Goal: Find specific page/section: Find specific page/section

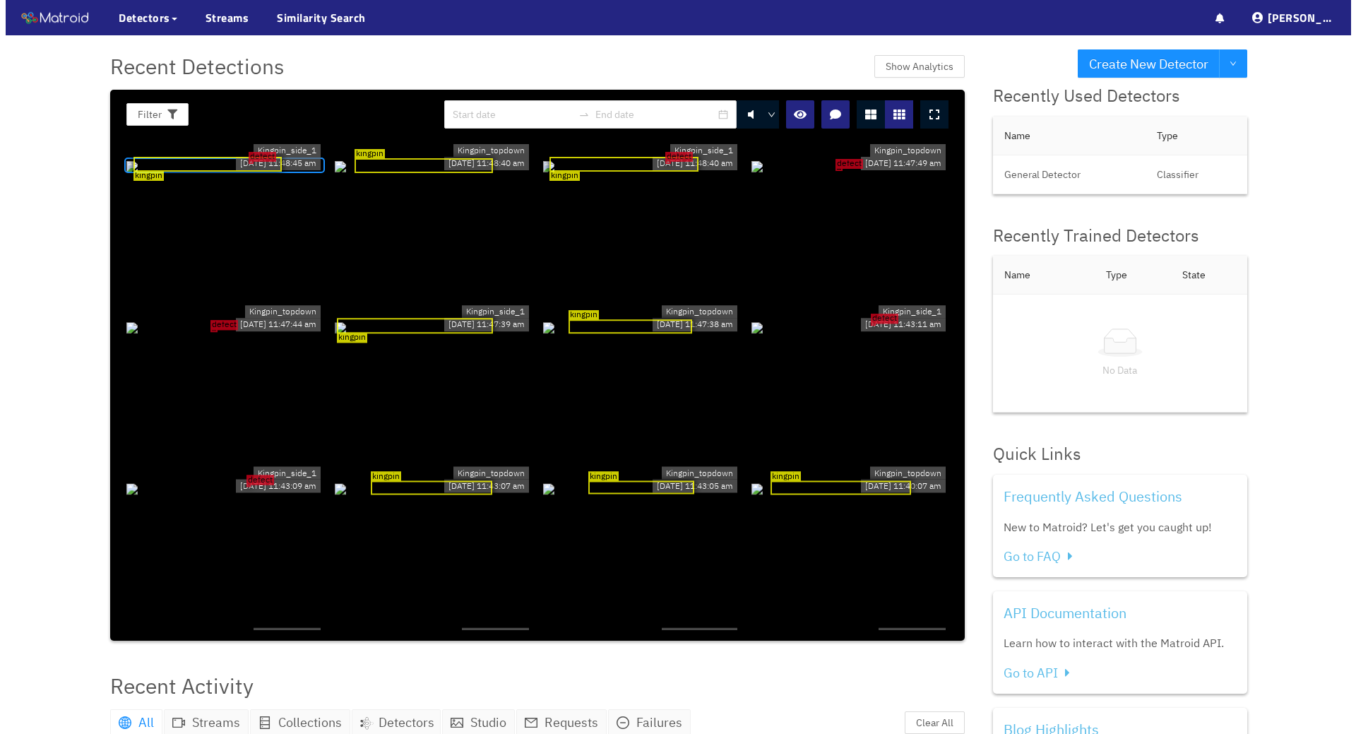
scroll to position [4, 0]
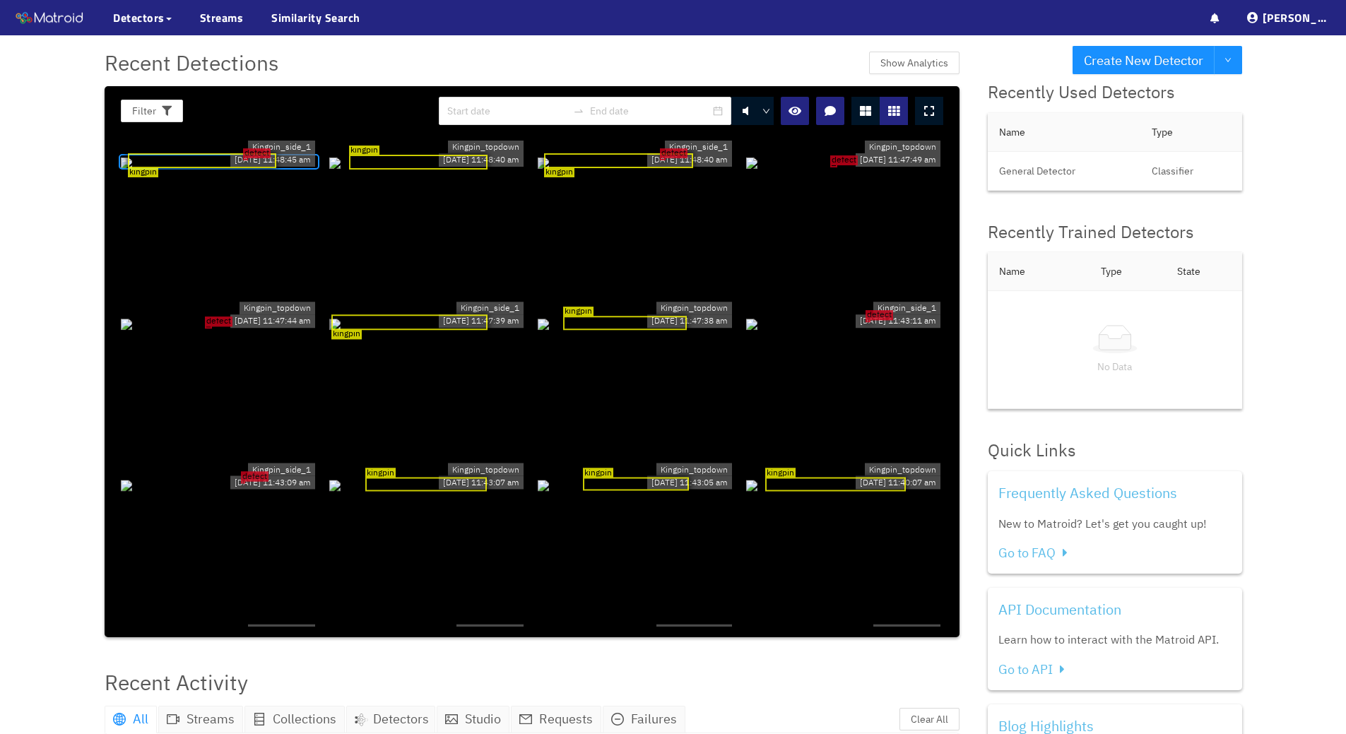
click at [937, 107] on div at bounding box center [929, 111] width 28 height 28
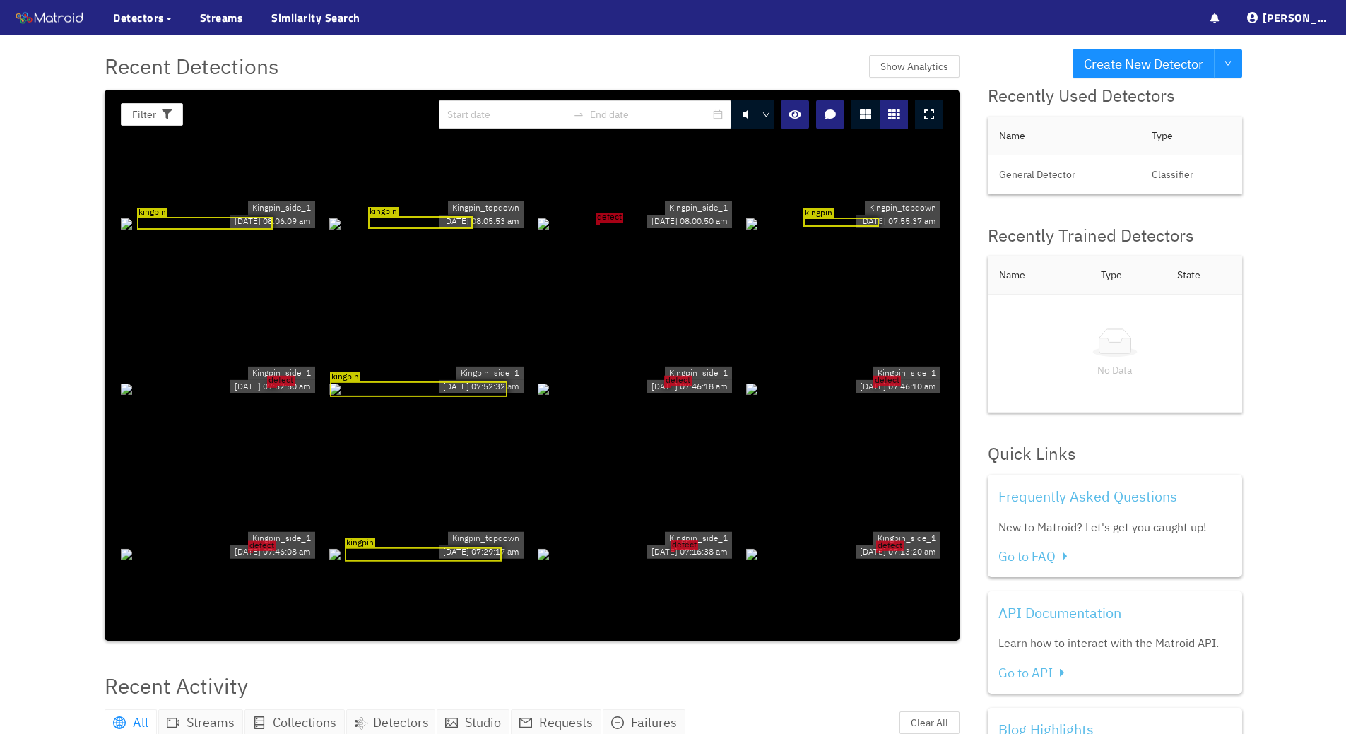
click at [643, 381] on div "defect" at bounding box center [636, 389] width 197 height 16
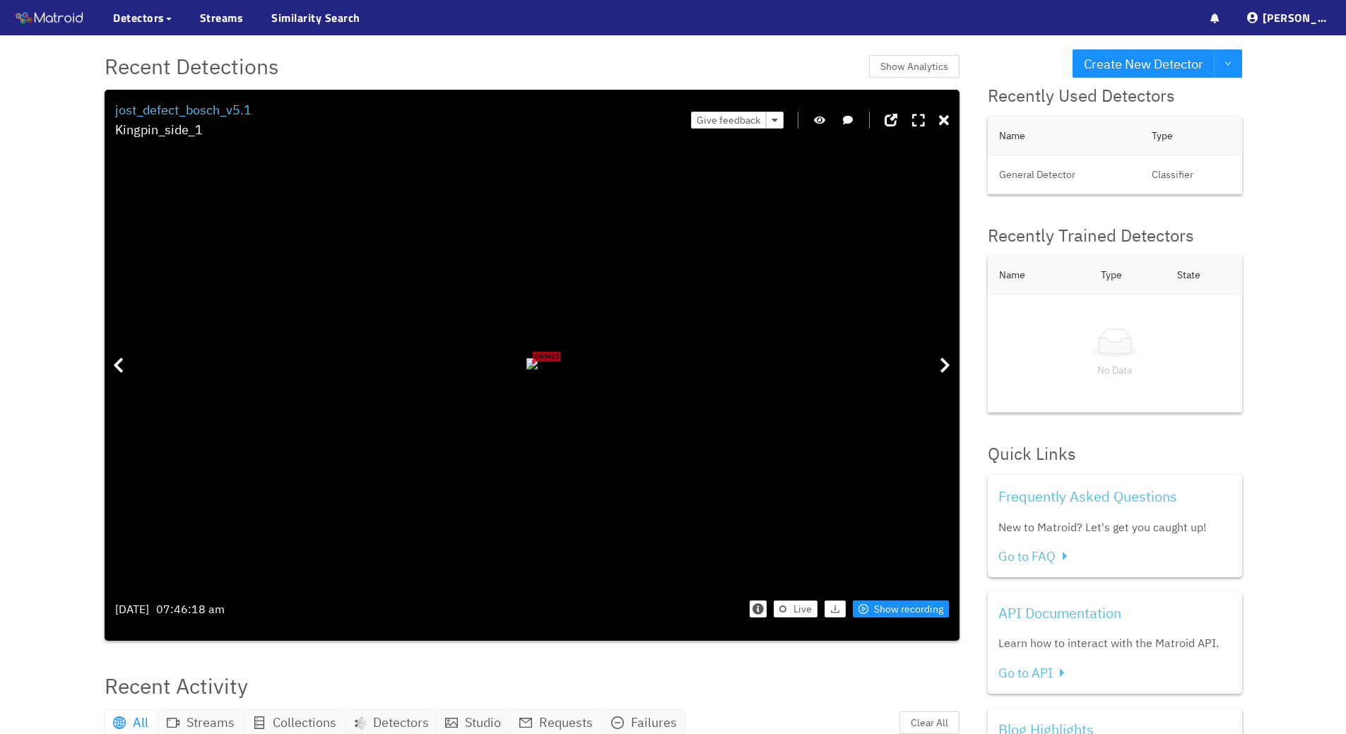
click at [985, 124] on div "Create New Detector Recently Used Detectors Name Type General Detector Classifi…" at bounding box center [1114, 562] width 283 height 1055
click at [980, 134] on div "Create New Detector Recently Used Detectors Name Type General Detector Classifi…" at bounding box center [1114, 562] width 283 height 1055
click at [953, 156] on div at bounding box center [945, 365] width 28 height 424
click at [978, 138] on div "Create New Detector Recently Used Detectors Name Type General Detector Classifi…" at bounding box center [1114, 562] width 283 height 1055
click at [978, 133] on div "Create New Detector Recently Used Detectors Name Type General Detector Classifi…" at bounding box center [1114, 562] width 283 height 1055
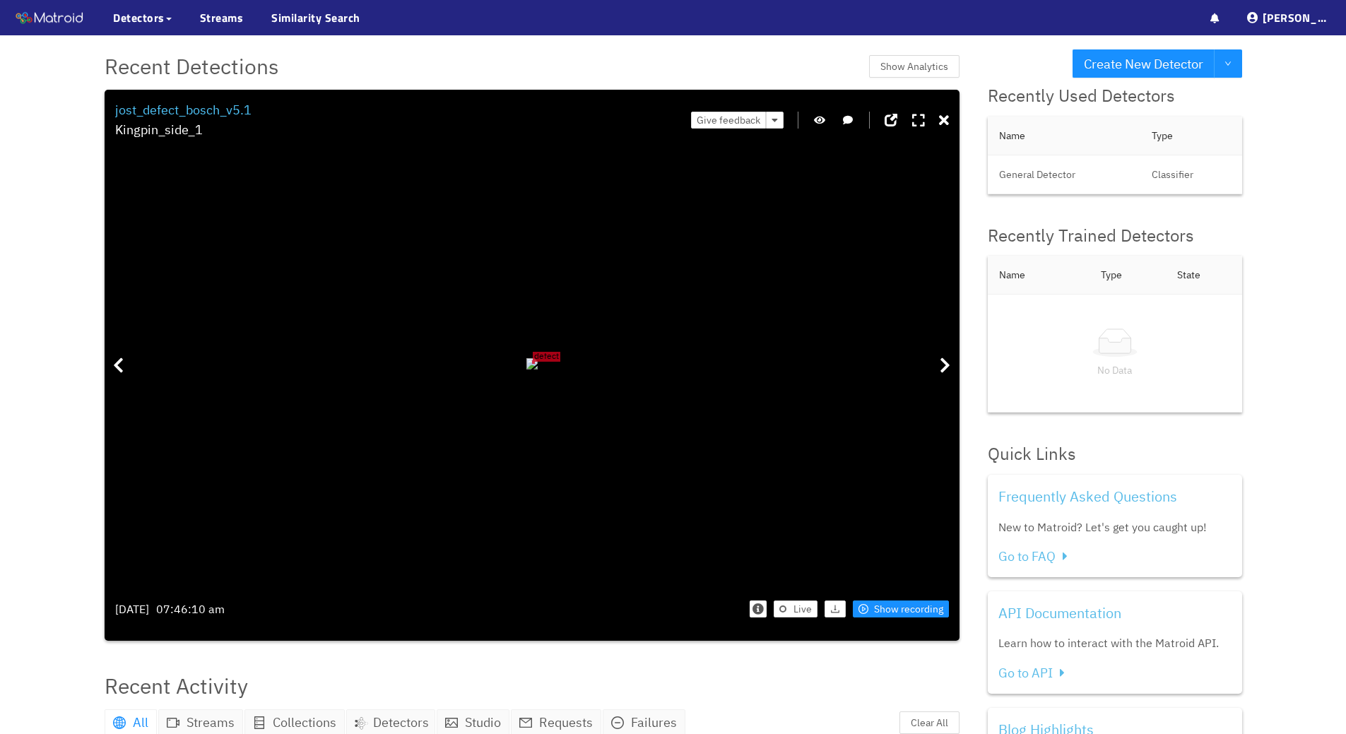
click at [920, 114] on icon at bounding box center [918, 121] width 13 height 14
click at [538, 358] on div "defect" at bounding box center [531, 363] width 11 height 11
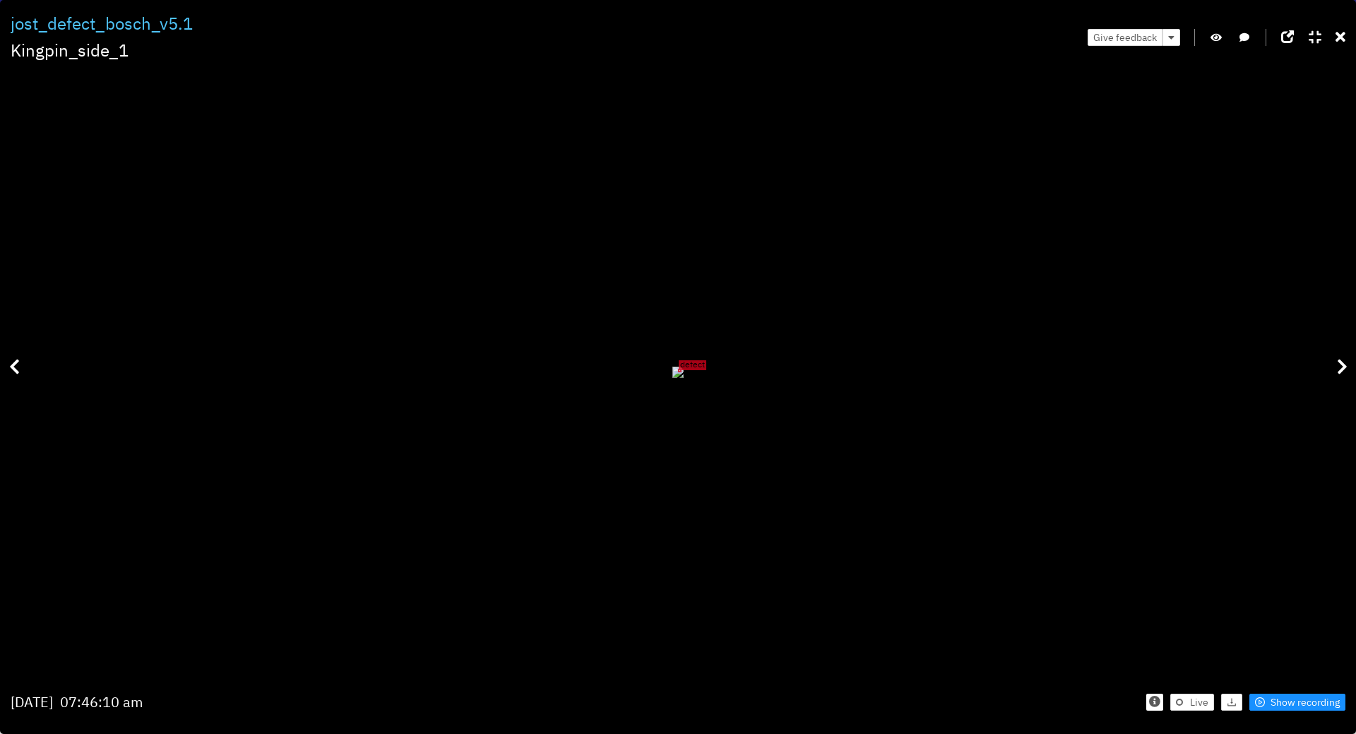
click at [684, 367] on div "defect" at bounding box center [677, 372] width 11 height 11
click at [1215, 32] on icon "button" at bounding box center [1216, 37] width 11 height 10
click at [1213, 33] on icon "button" at bounding box center [1216, 37] width 13 height 10
click at [1341, 48] on div at bounding box center [1341, 37] width 10 height 22
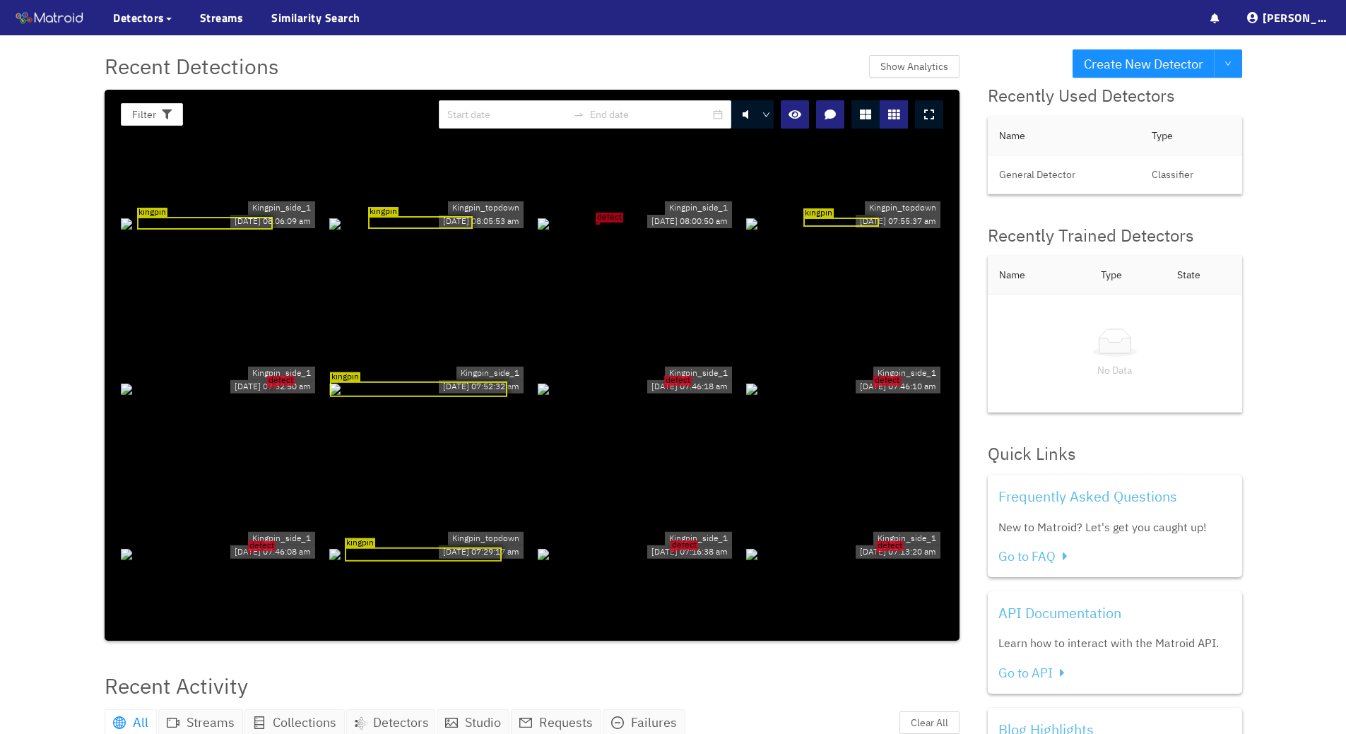
click at [934, 123] on div at bounding box center [929, 114] width 28 height 28
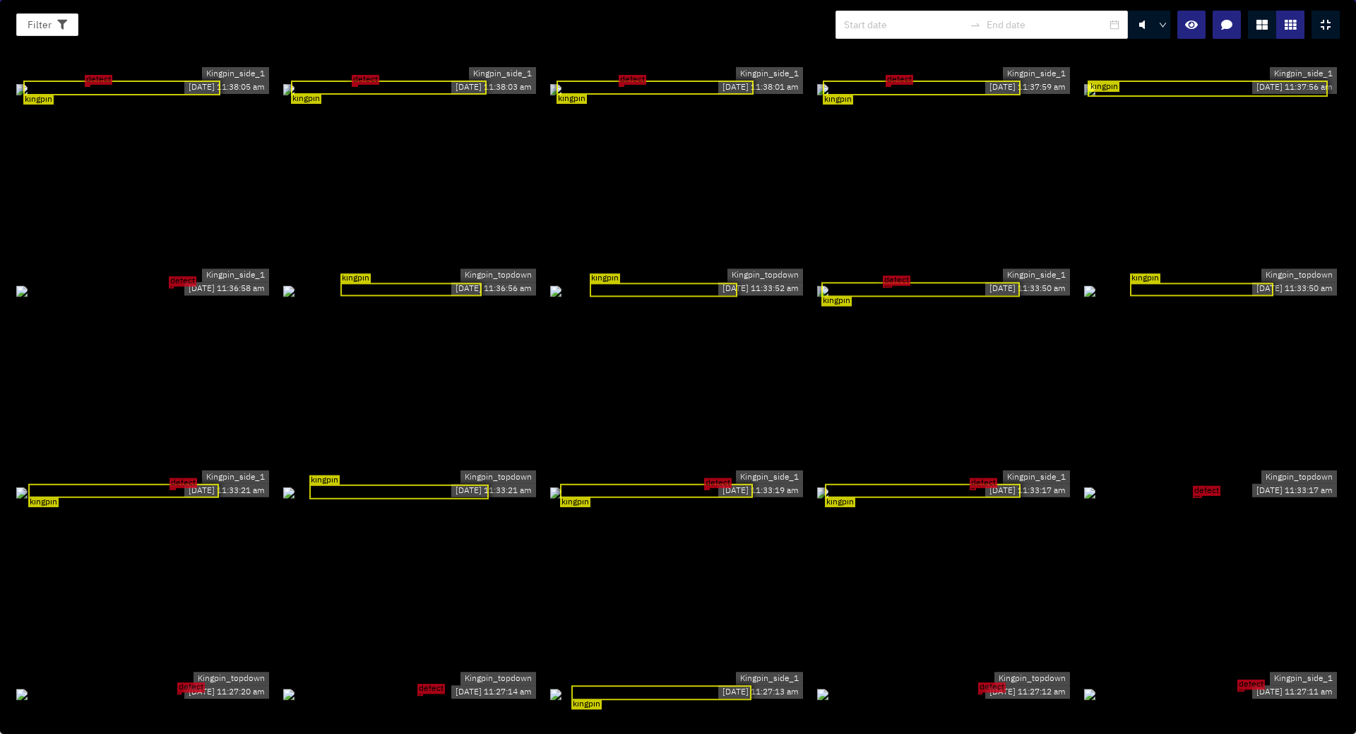
scroll to position [2084, 0]
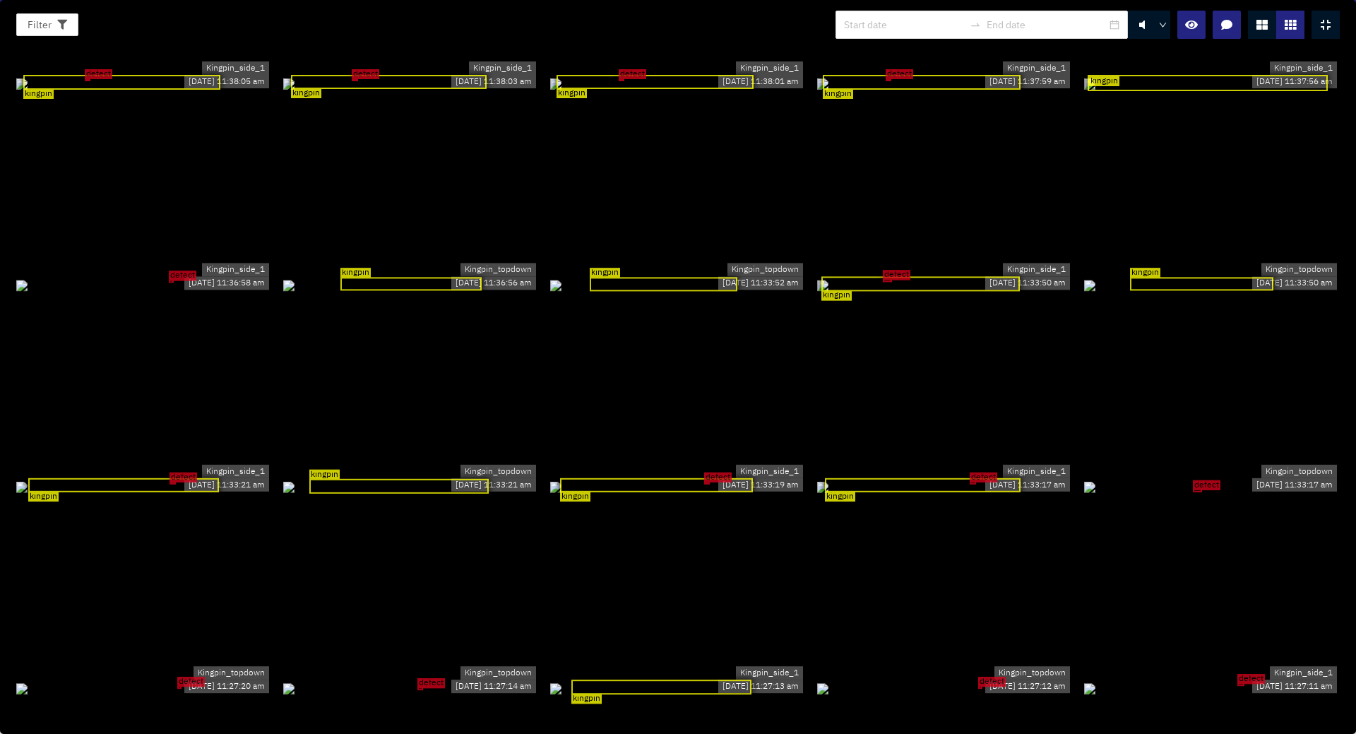
click at [1193, 494] on div "defect" at bounding box center [1212, 486] width 256 height 16
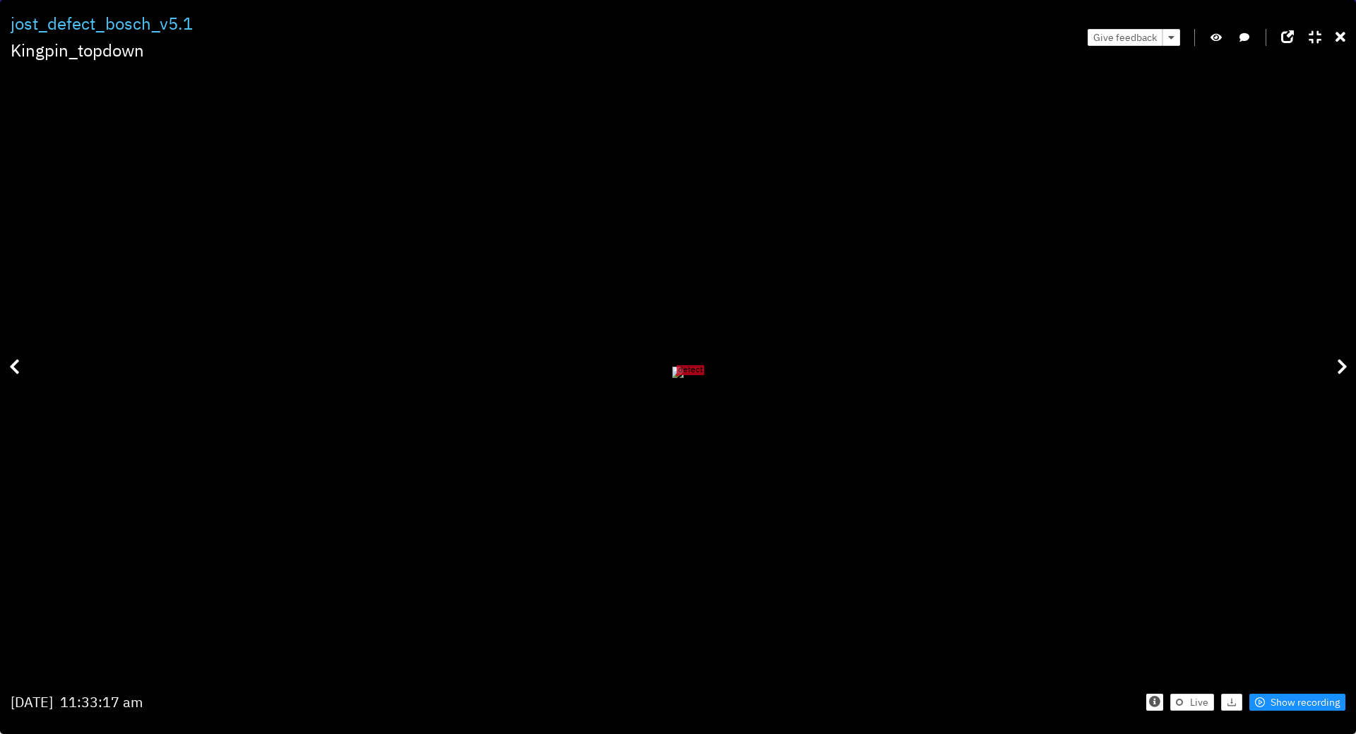
click at [1345, 35] on div "Filter 0 jost_defect_bosch_v5.1 Kingpin_topdown Give feedback defect Monday Jul…" at bounding box center [678, 367] width 1356 height 734
click at [1343, 35] on icon at bounding box center [1341, 37] width 10 height 14
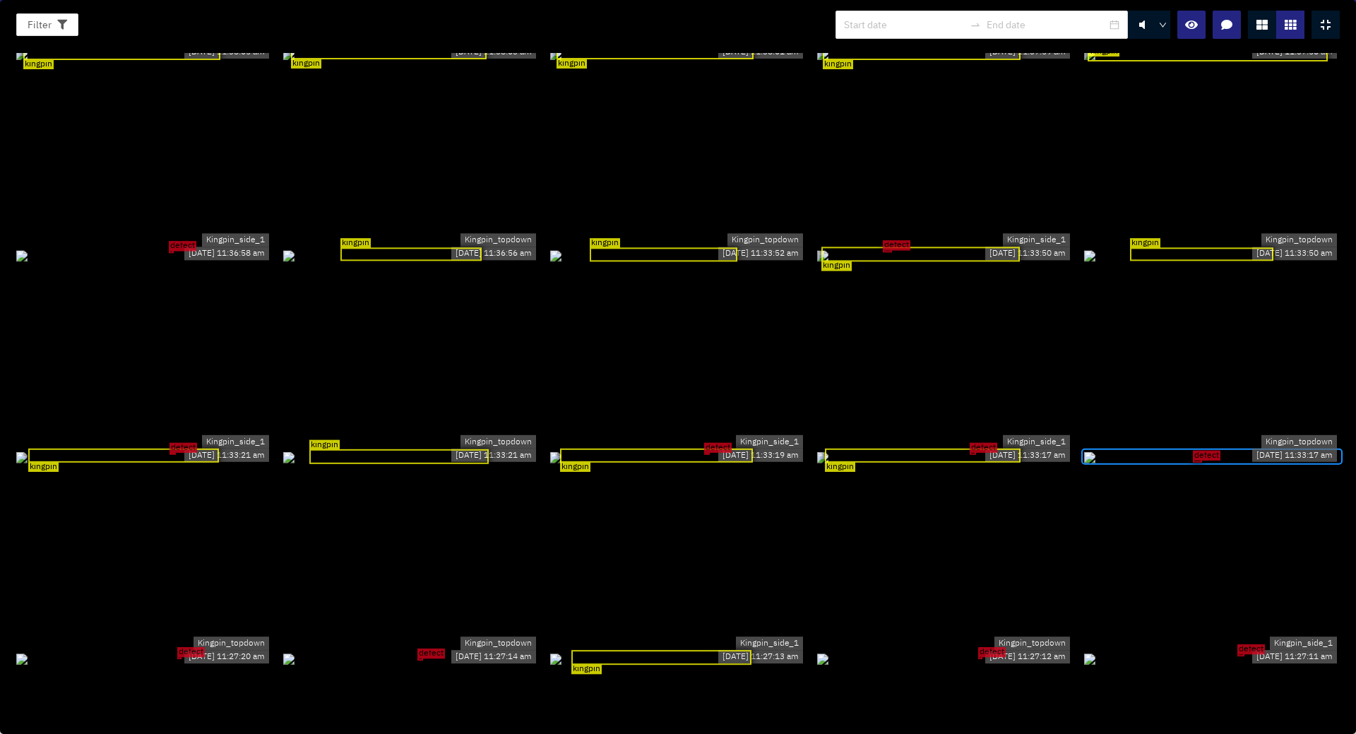
scroll to position [0, 0]
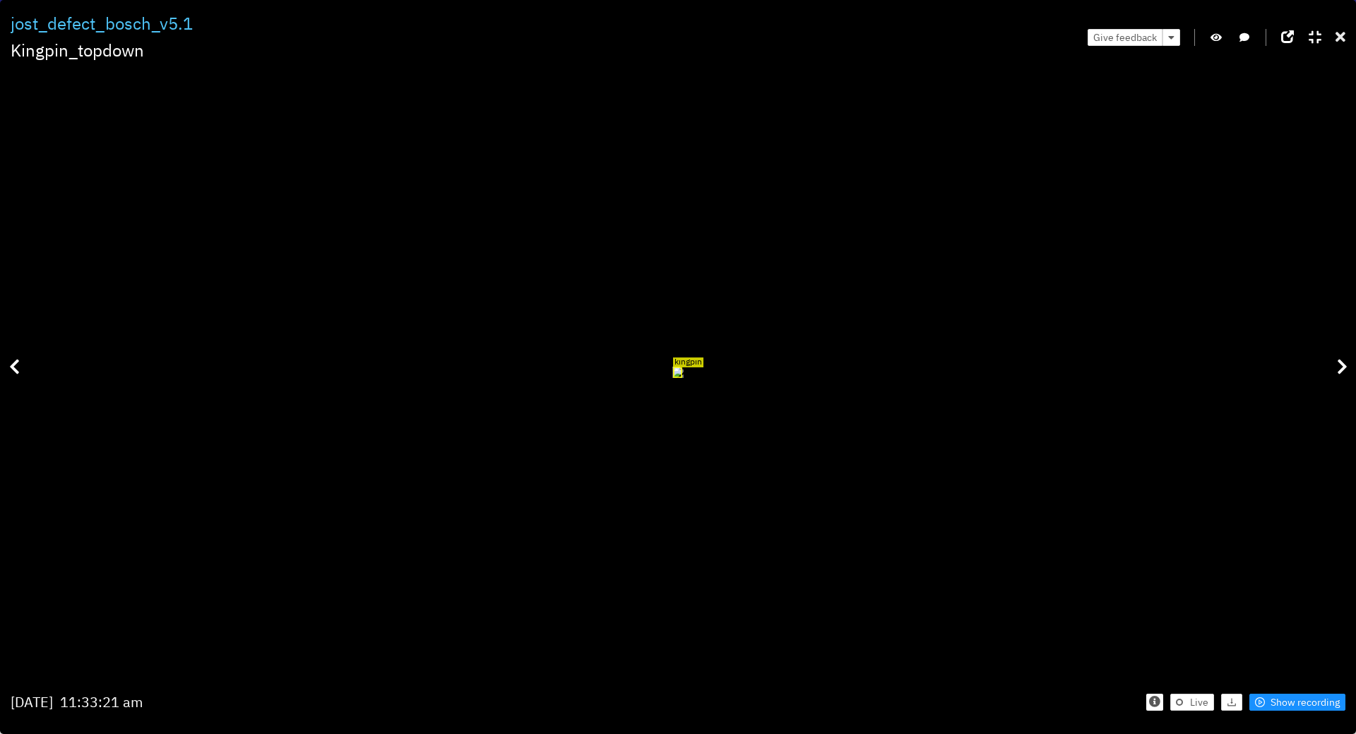
click at [1341, 39] on icon at bounding box center [1341, 37] width 10 height 14
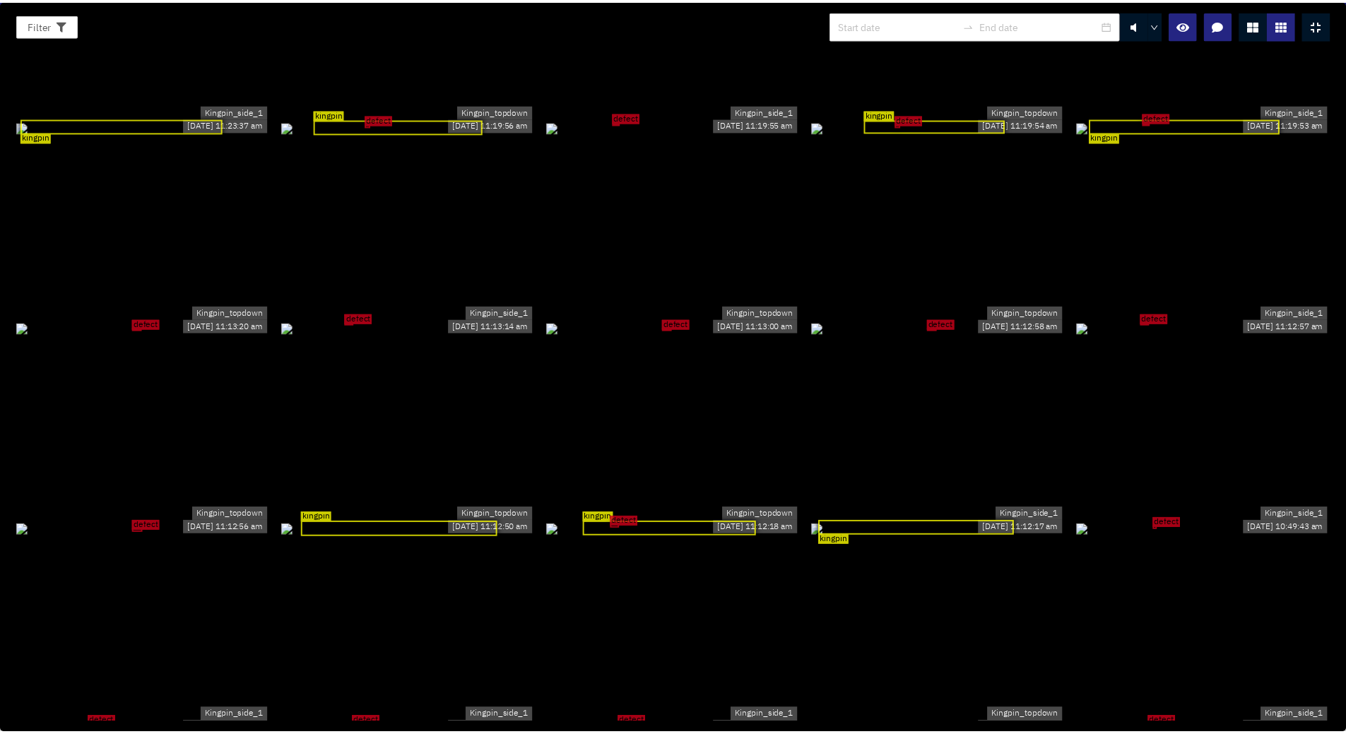
scroll to position [3073, 0]
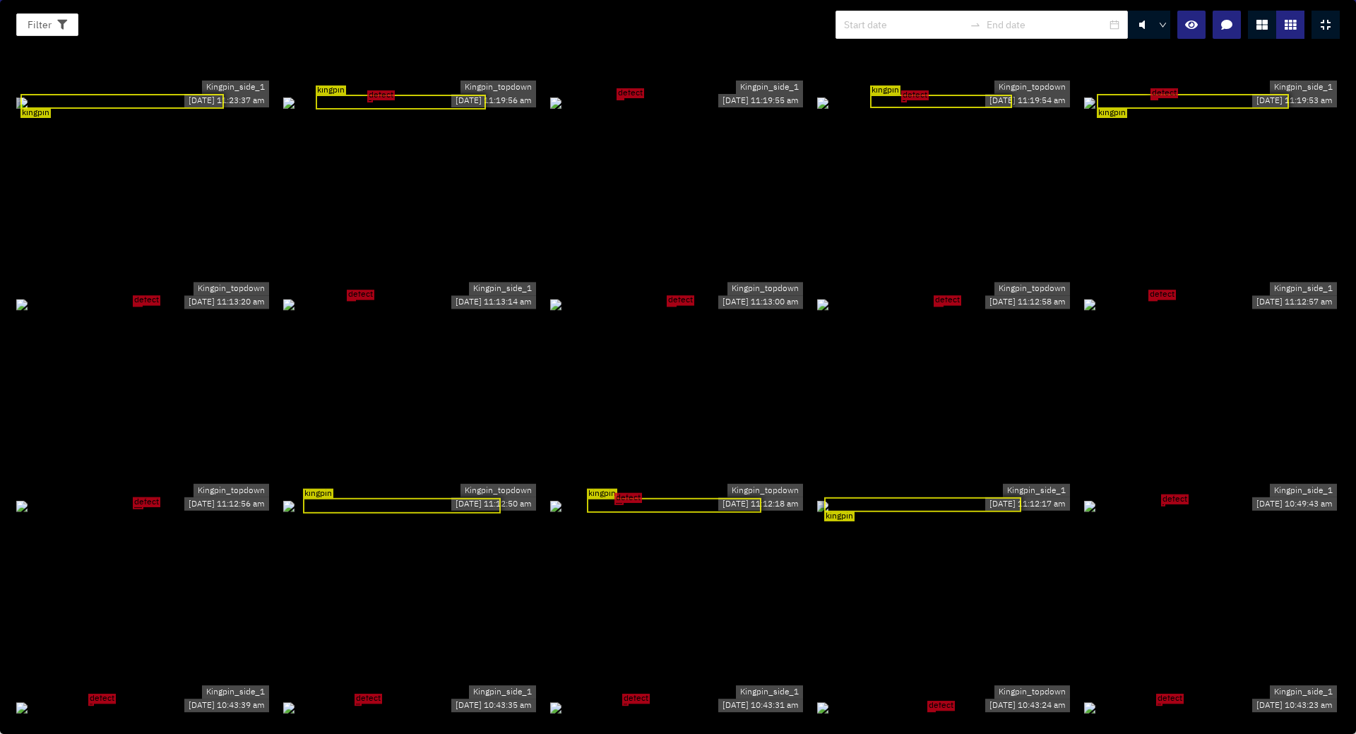
click at [675, 297] on div "defect" at bounding box center [678, 304] width 256 height 16
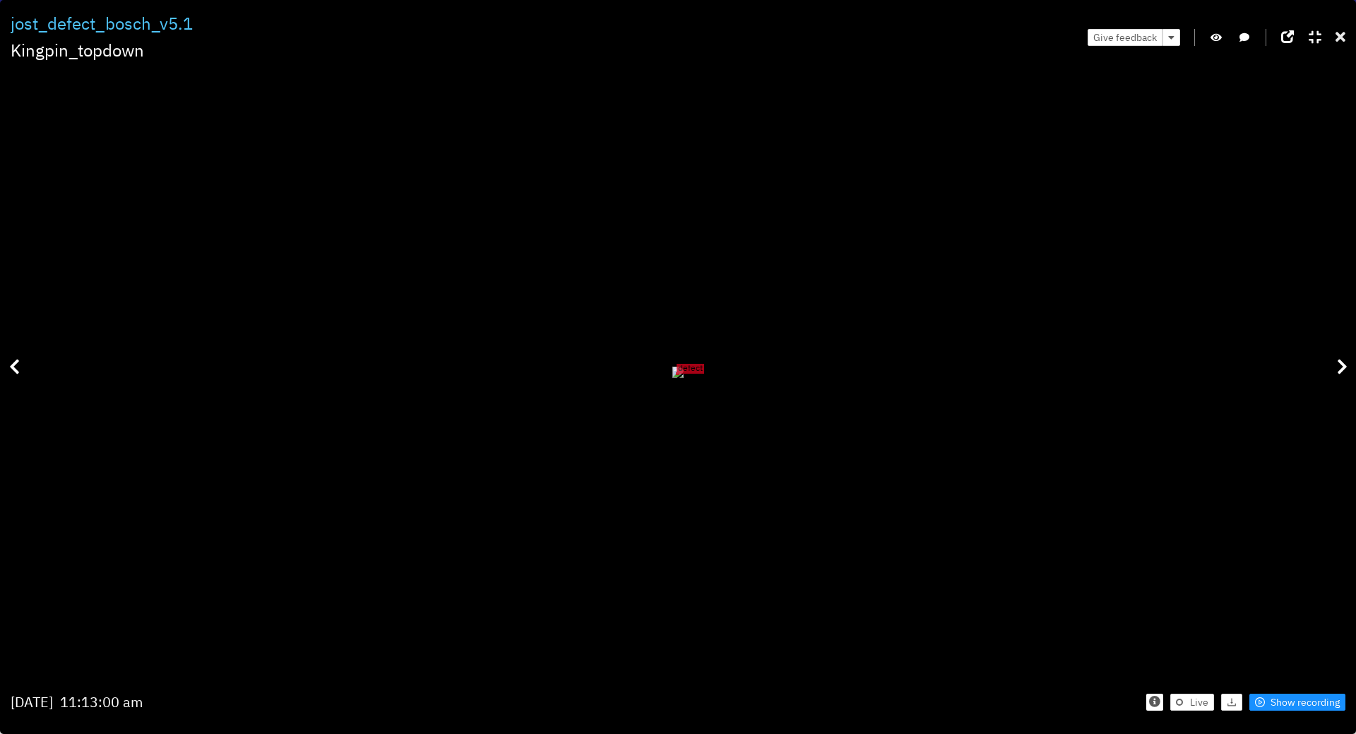
click at [1342, 37] on icon at bounding box center [1341, 37] width 10 height 14
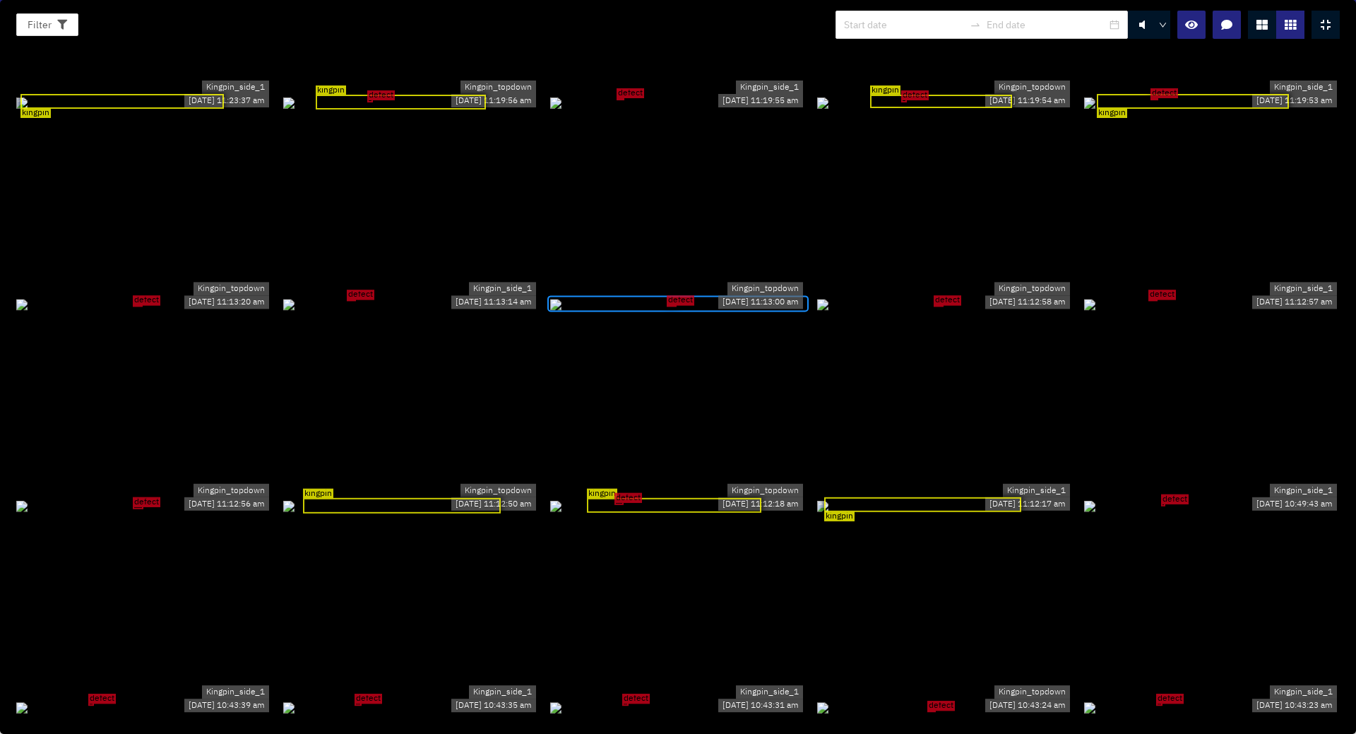
click at [1335, 25] on div at bounding box center [1326, 25] width 28 height 28
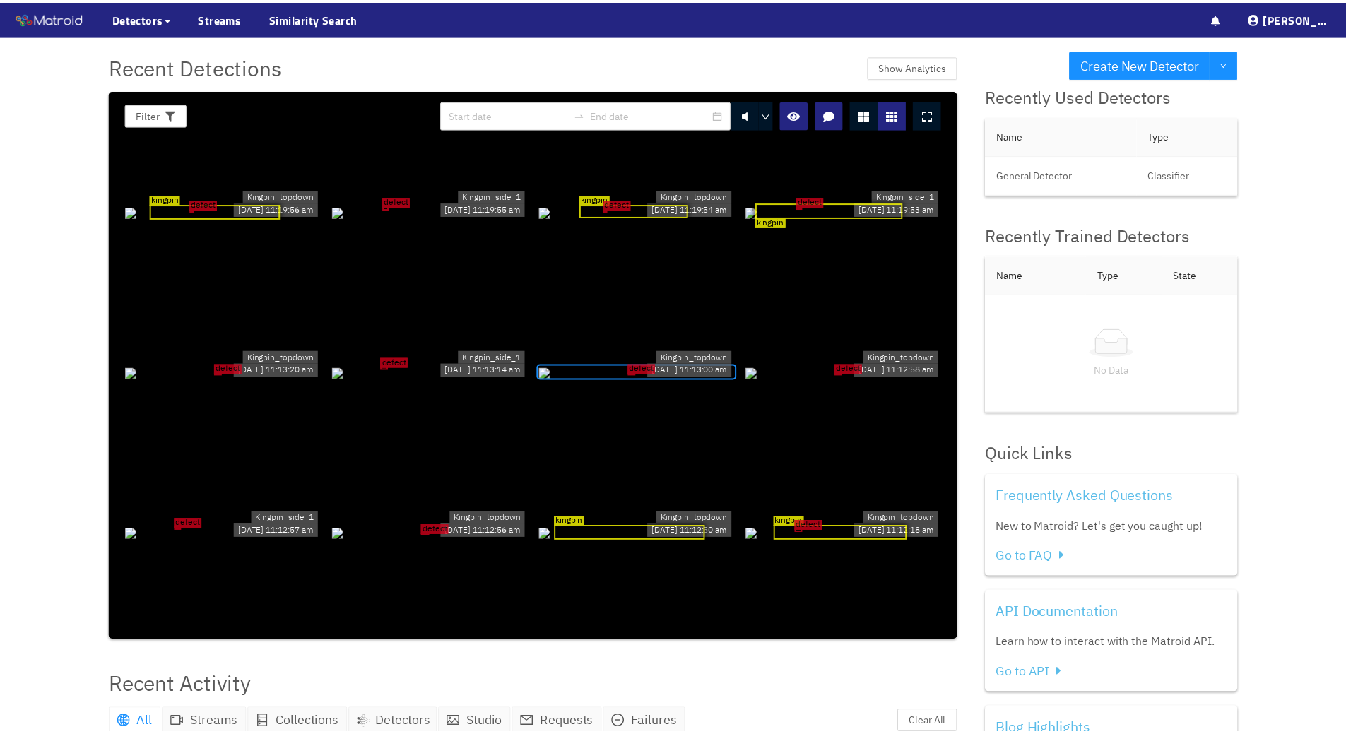
scroll to position [2320, 0]
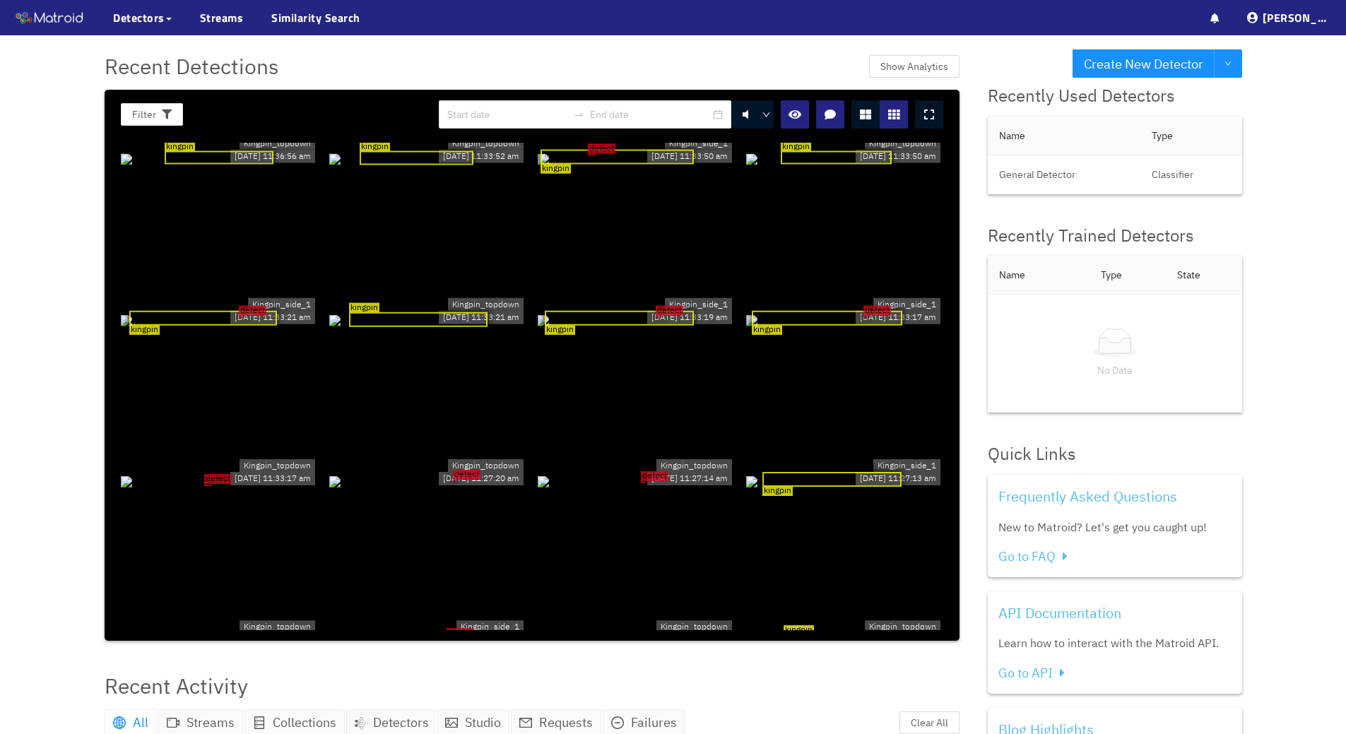
click at [794, 47] on div "Recent Detections Show Analytics Filter 0 kingpin Kingpin_side_1 07/08/2025 08:…" at bounding box center [531, 344] width 883 height 619
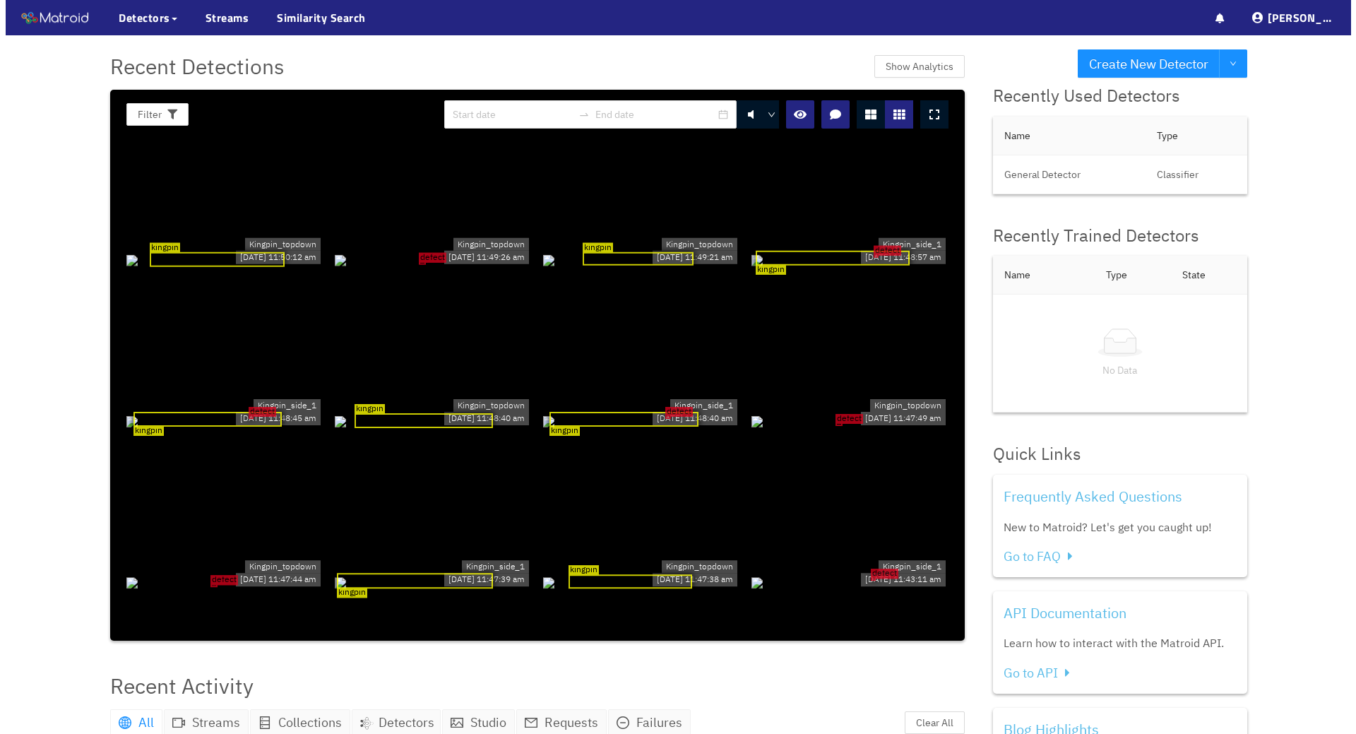
scroll to position [1120, 0]
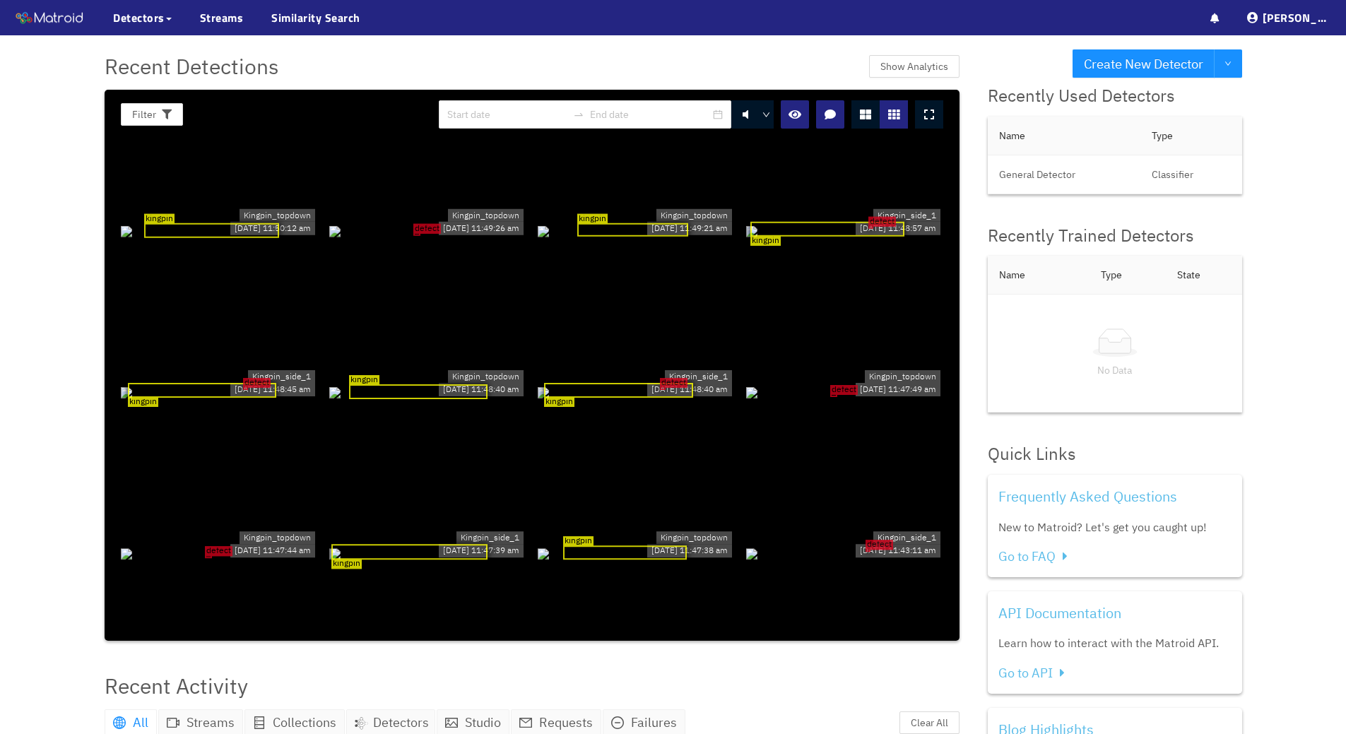
click at [938, 124] on div at bounding box center [929, 114] width 28 height 28
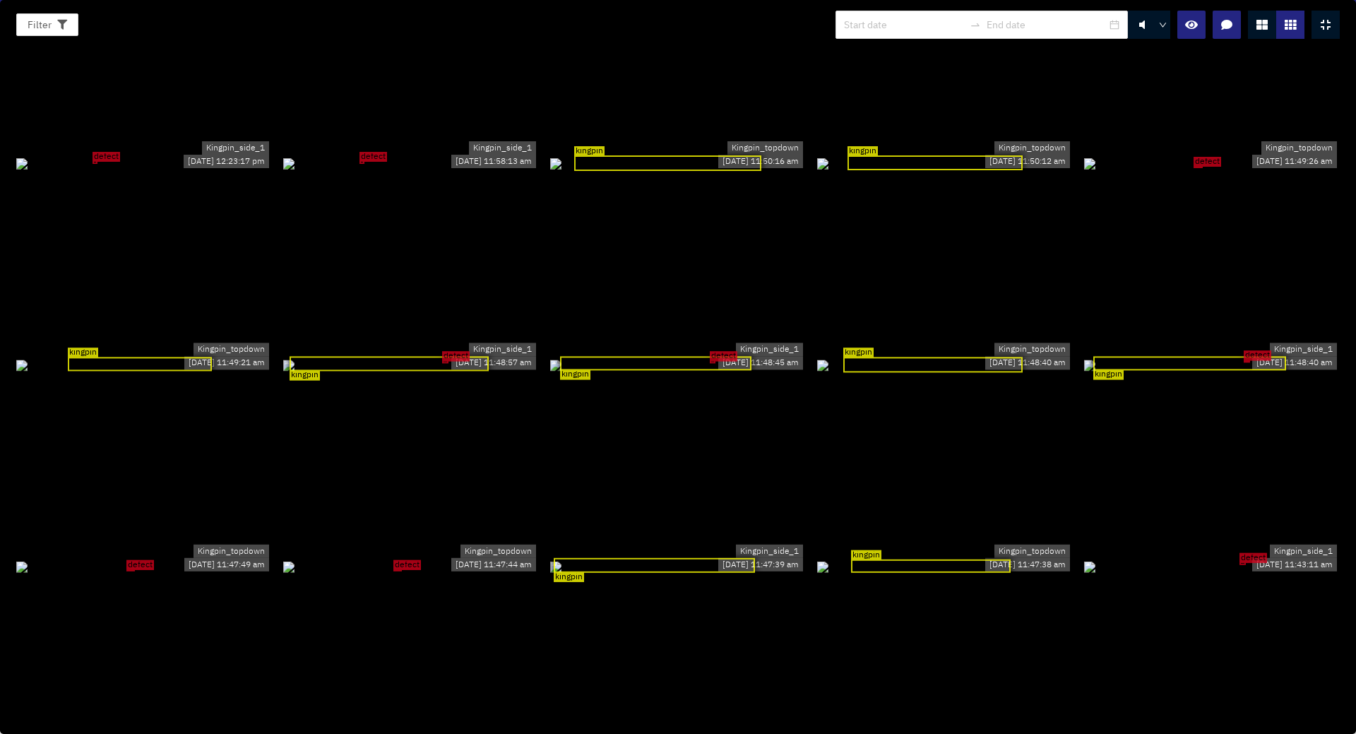
scroll to position [978, 0]
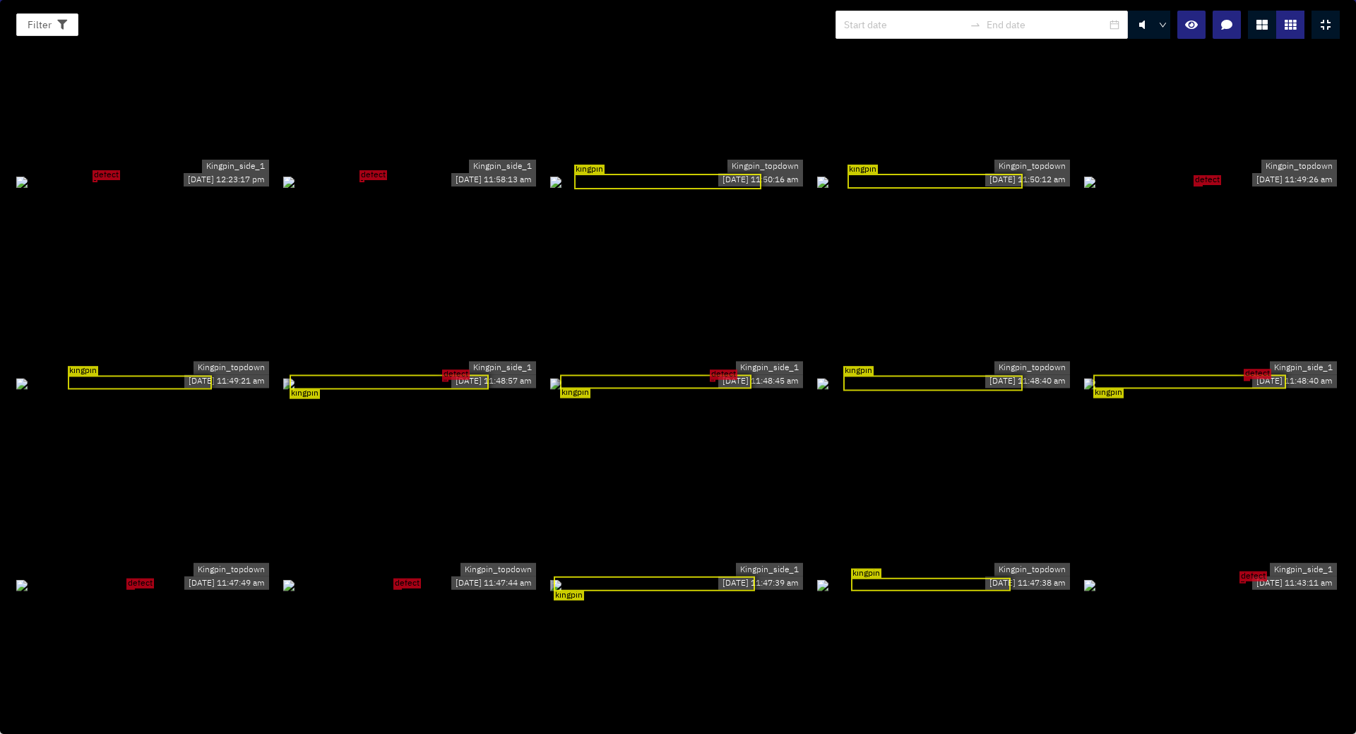
click at [678, 374] on div "kingpin" at bounding box center [655, 381] width 191 height 15
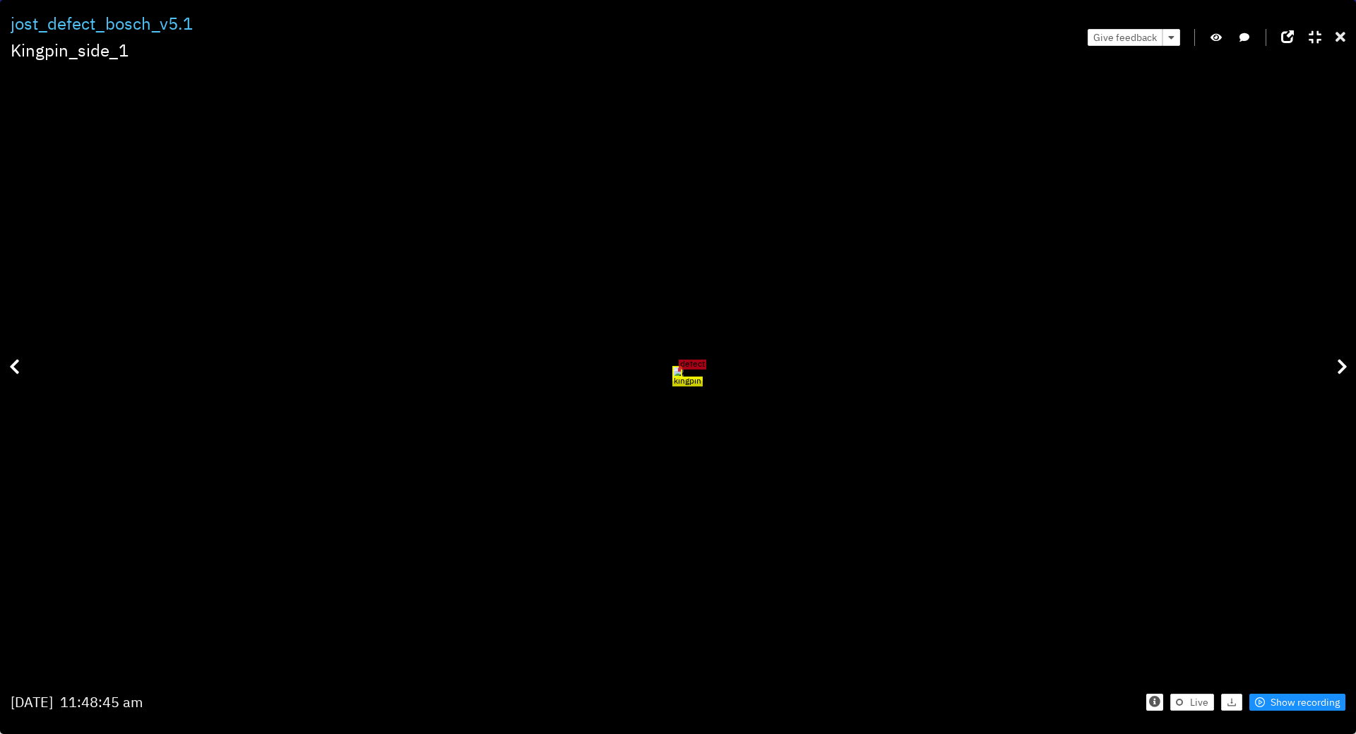
click at [1341, 37] on icon at bounding box center [1341, 37] width 10 height 14
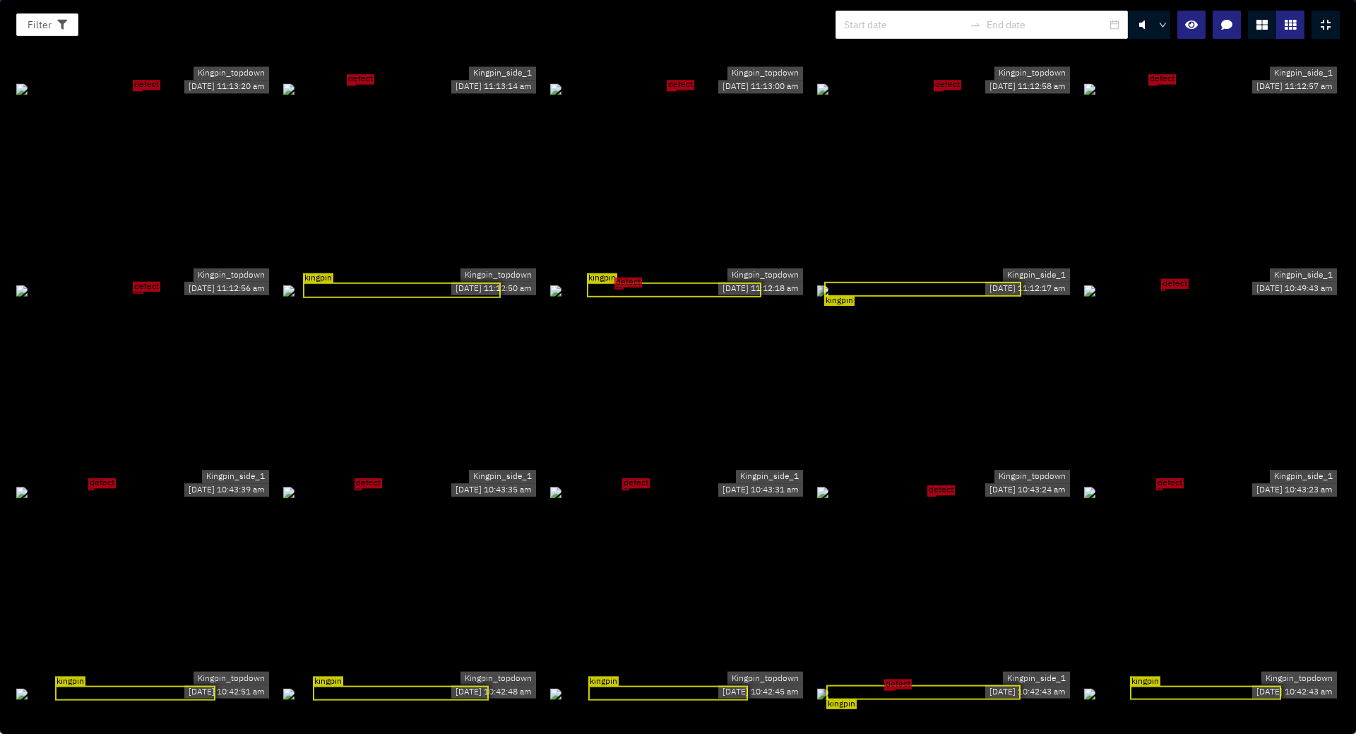
scroll to position [3329, 0]
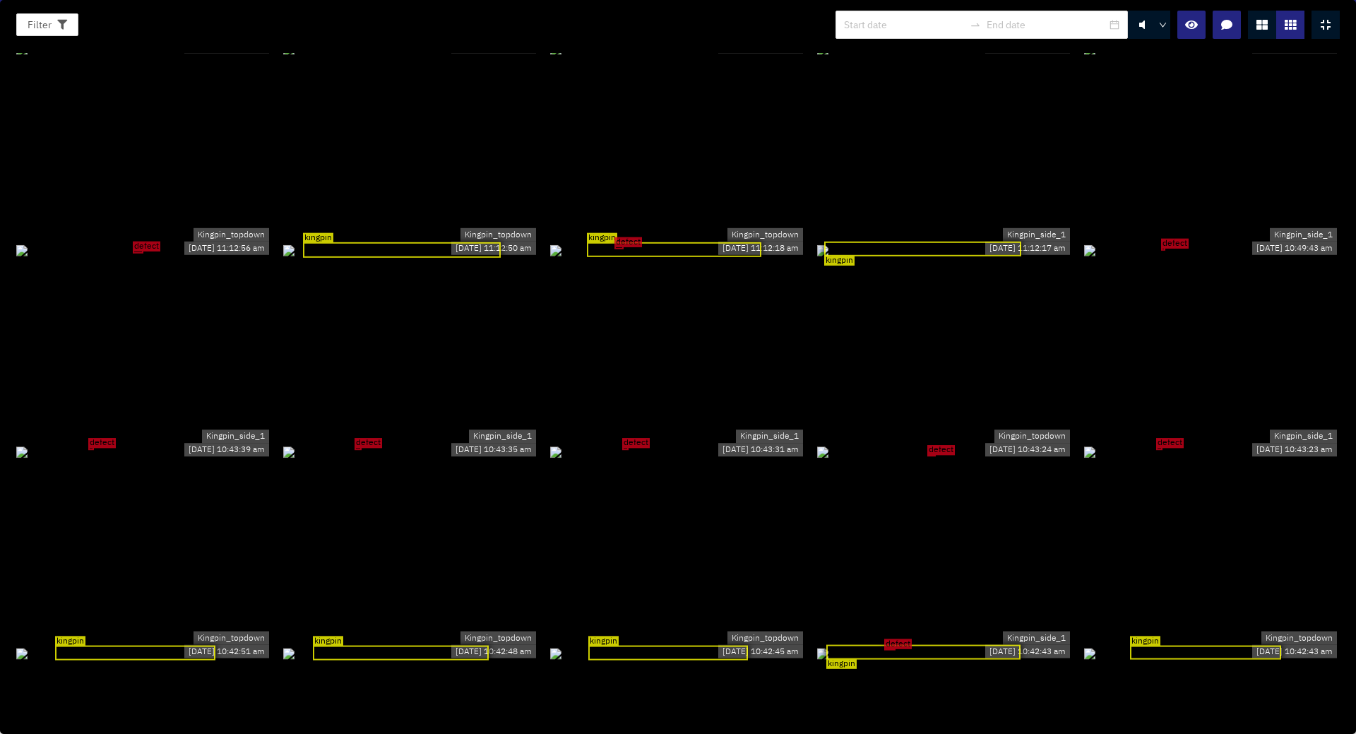
click at [660, 242] on div "kingpin" at bounding box center [674, 249] width 174 height 15
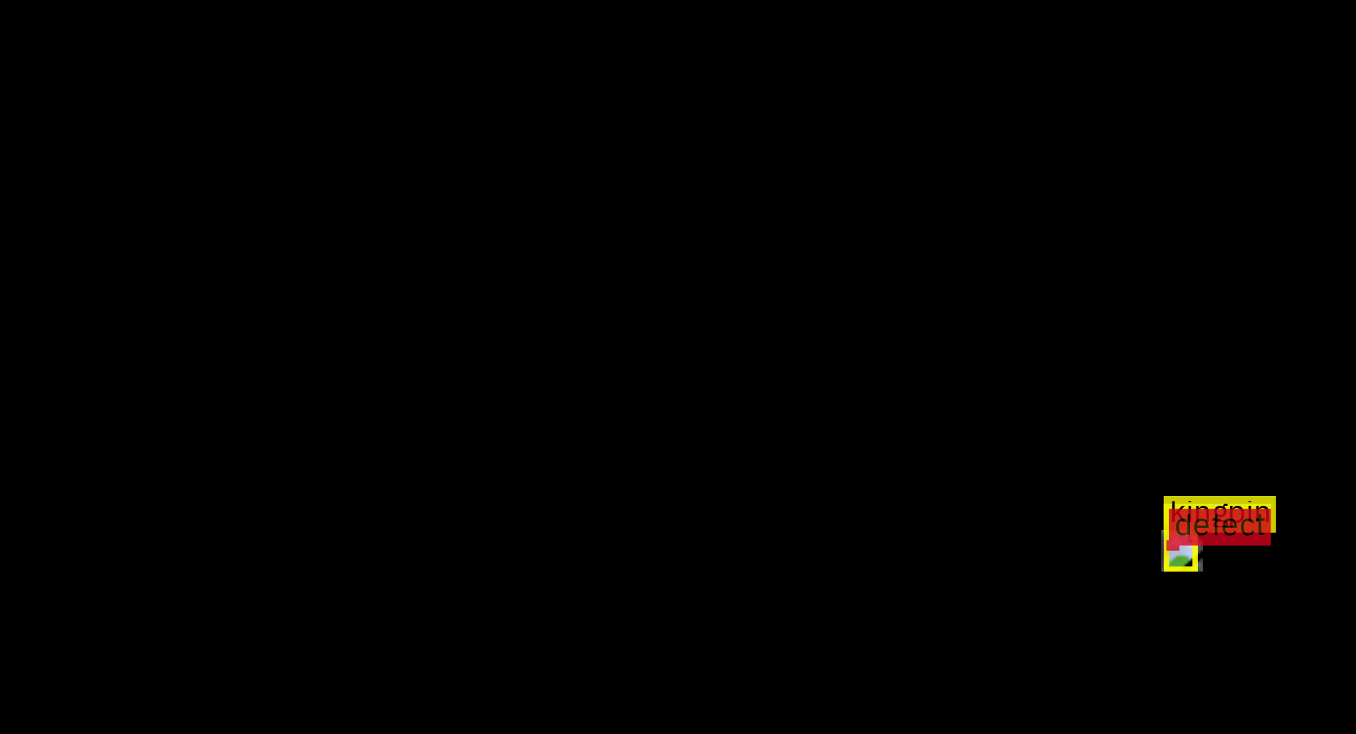
click at [673, 367] on div "kingpin" at bounding box center [677, 372] width 9 height 11
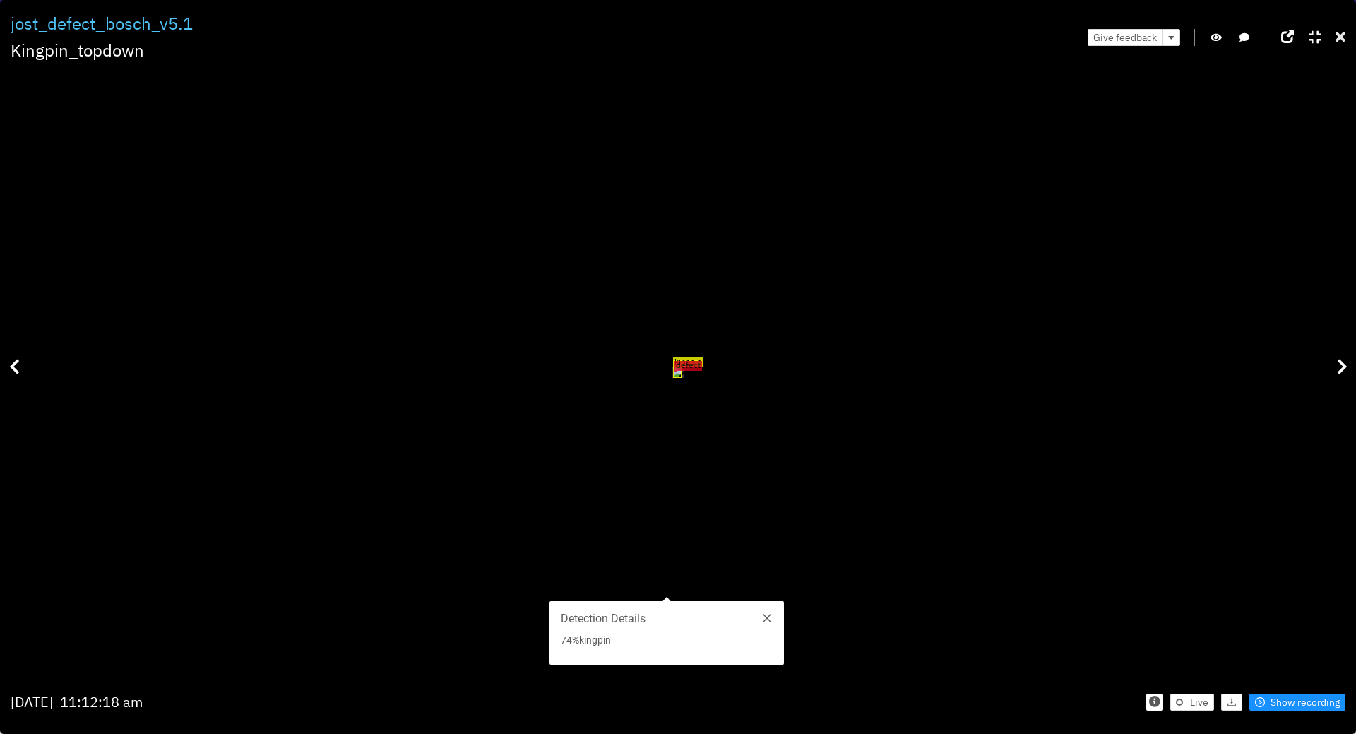
click at [1343, 36] on icon at bounding box center [1341, 37] width 10 height 14
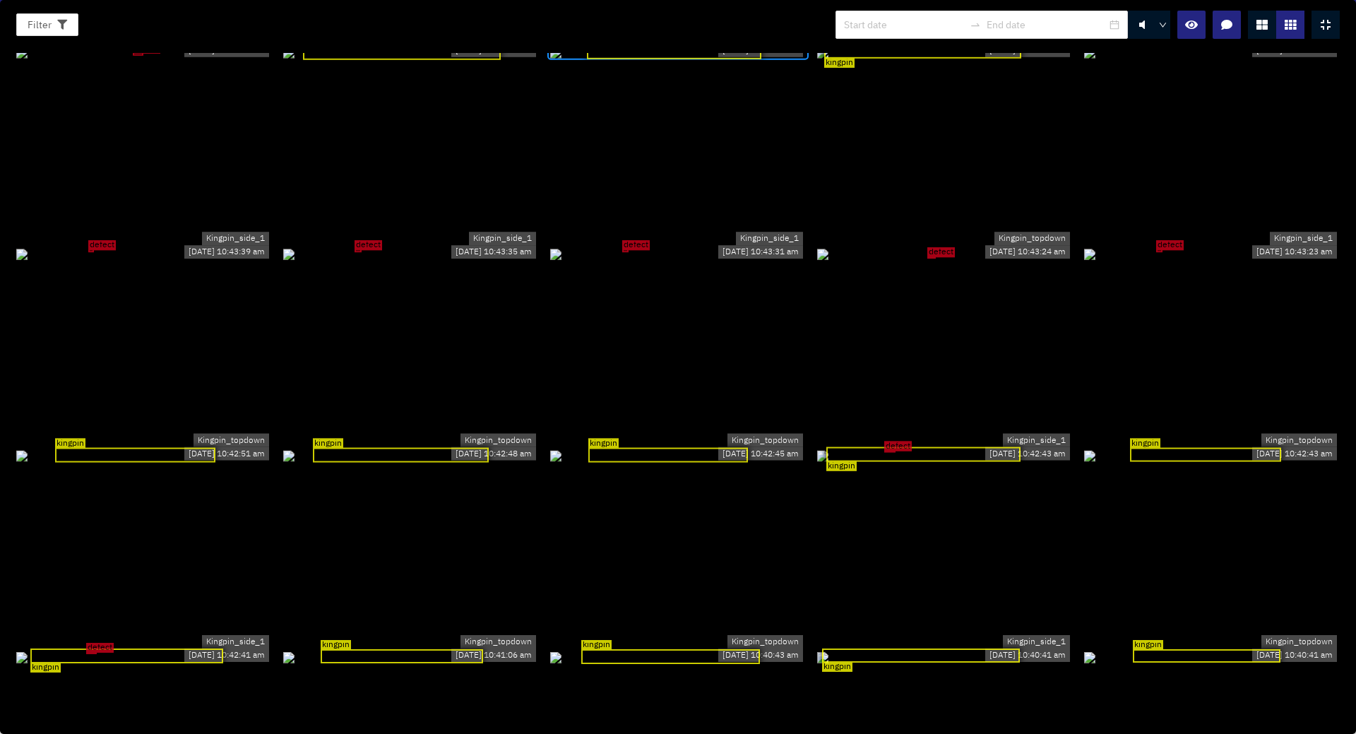
scroll to position [3549, 0]
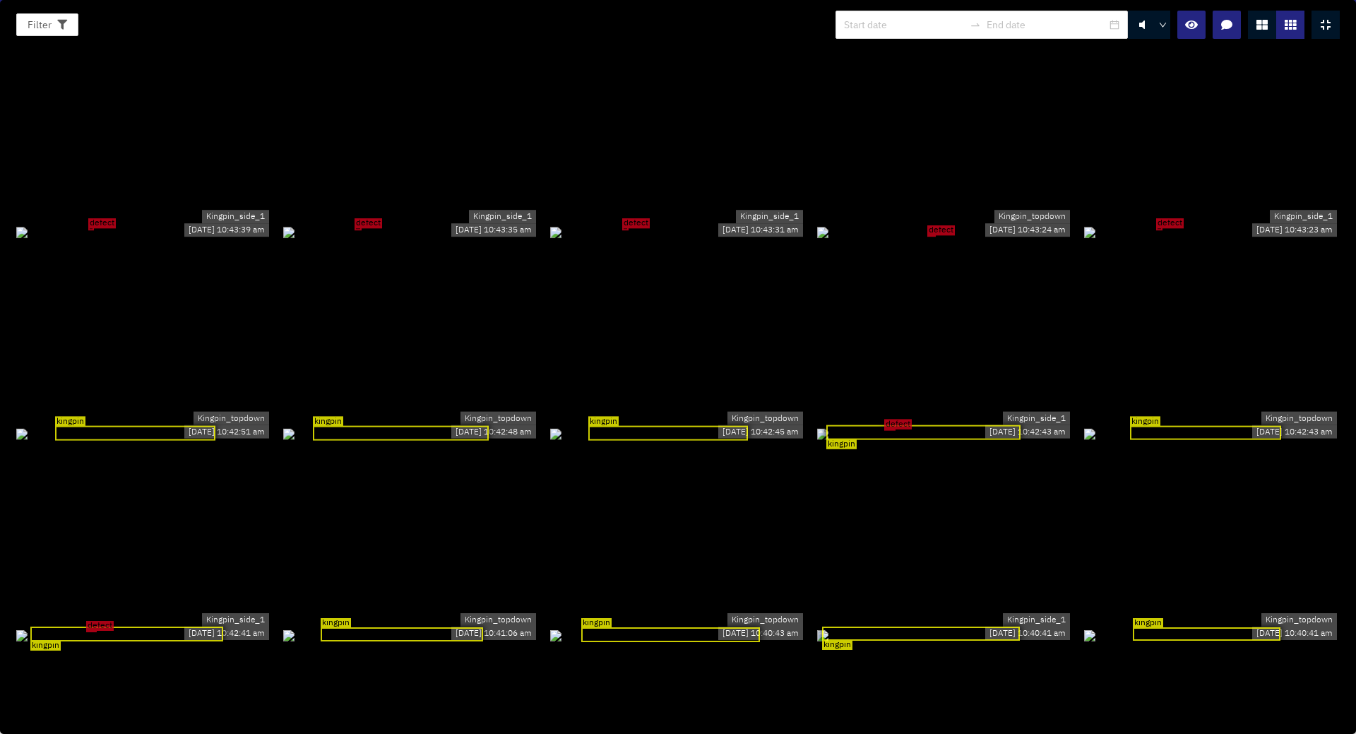
click at [1165, 218] on span "defect" at bounding box center [1170, 223] width 28 height 10
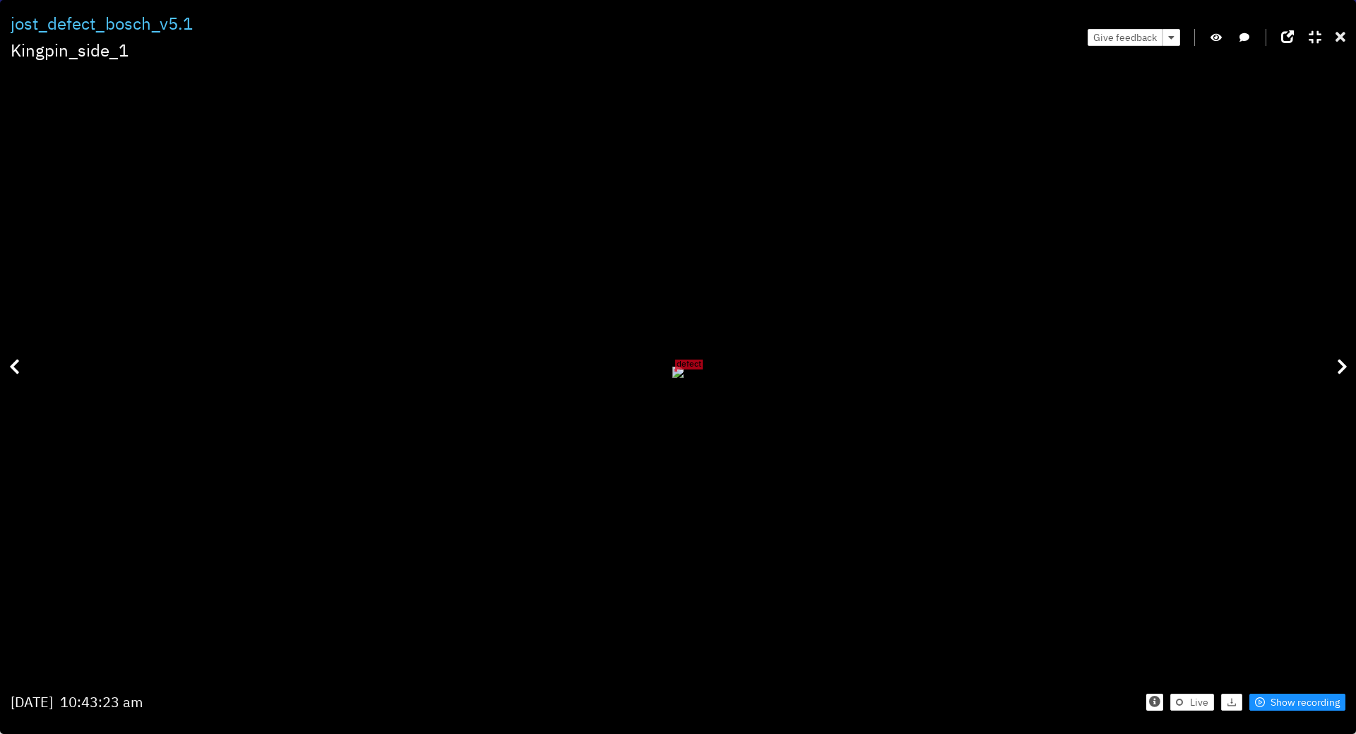
click at [1339, 32] on icon at bounding box center [1341, 37] width 10 height 14
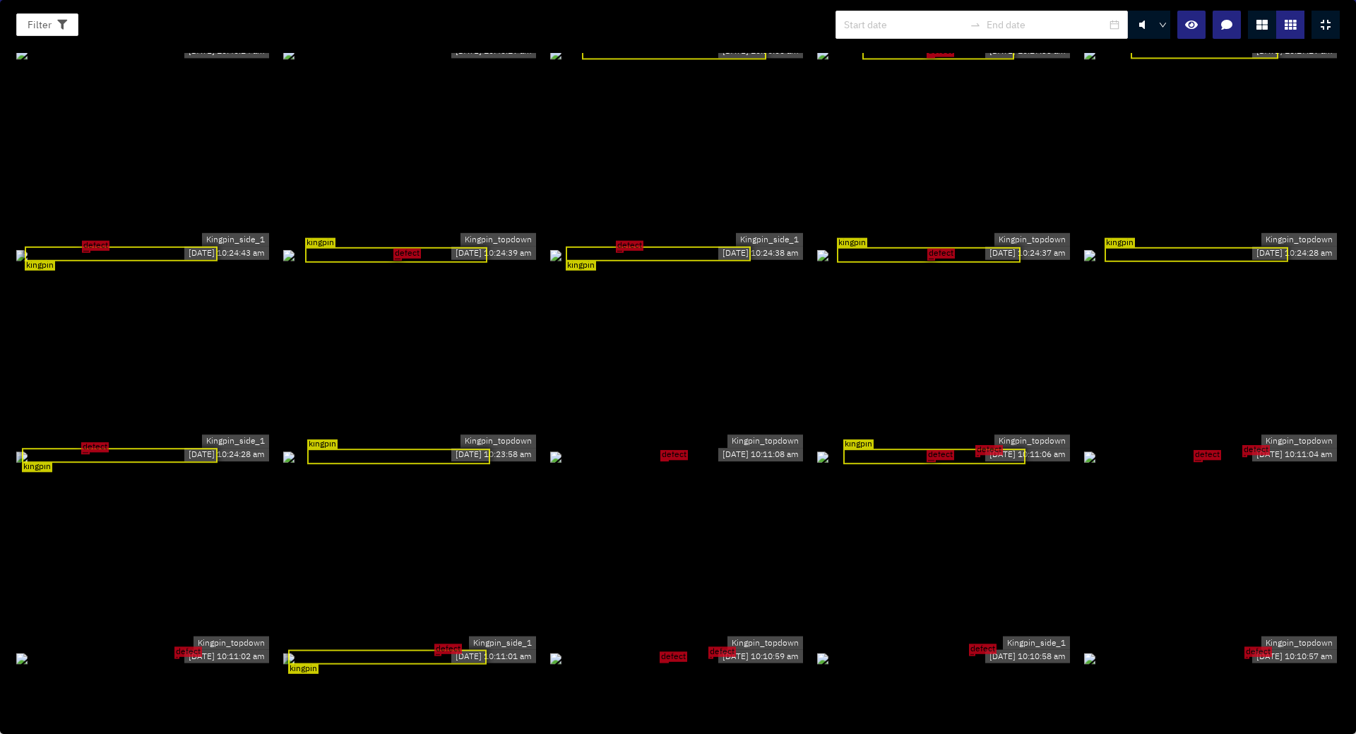
scroll to position [4333, 0]
click at [636, 246] on div "kingpin" at bounding box center [658, 254] width 185 height 16
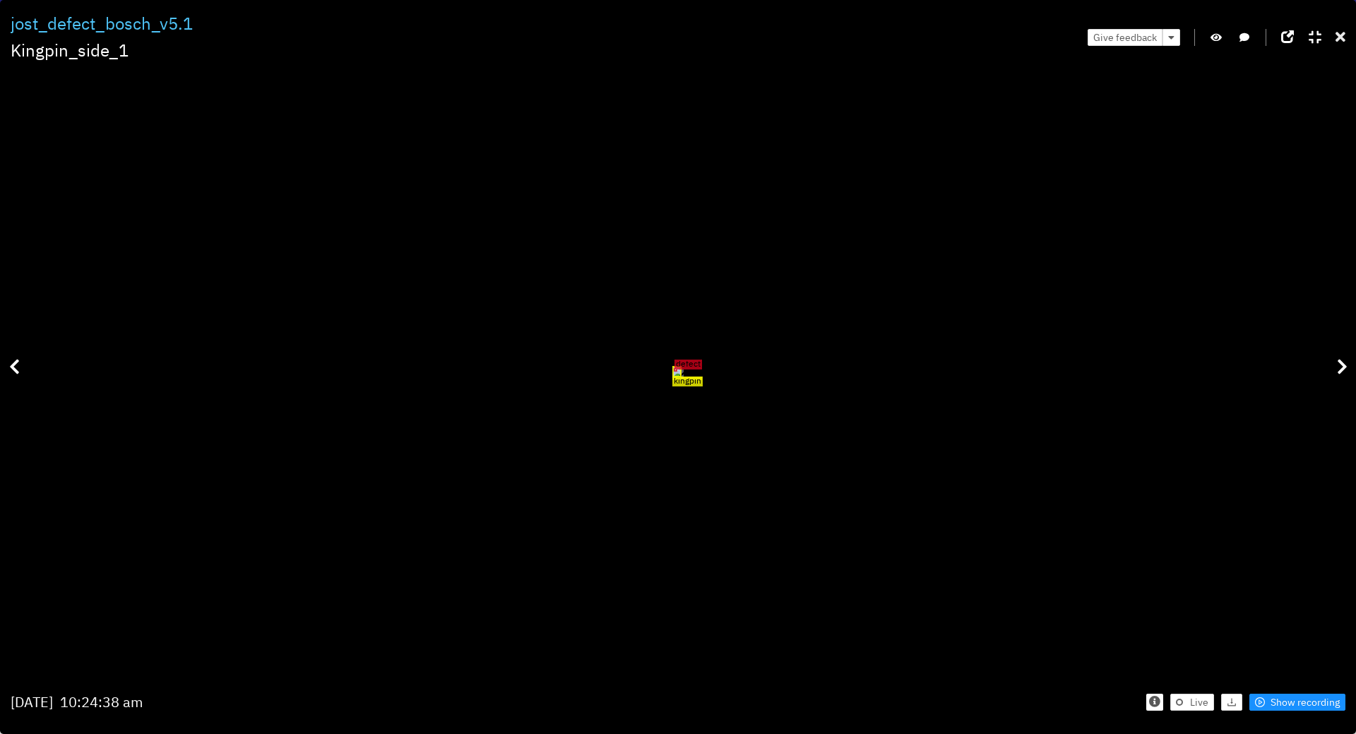
click at [1340, 29] on div at bounding box center [1341, 37] width 10 height 22
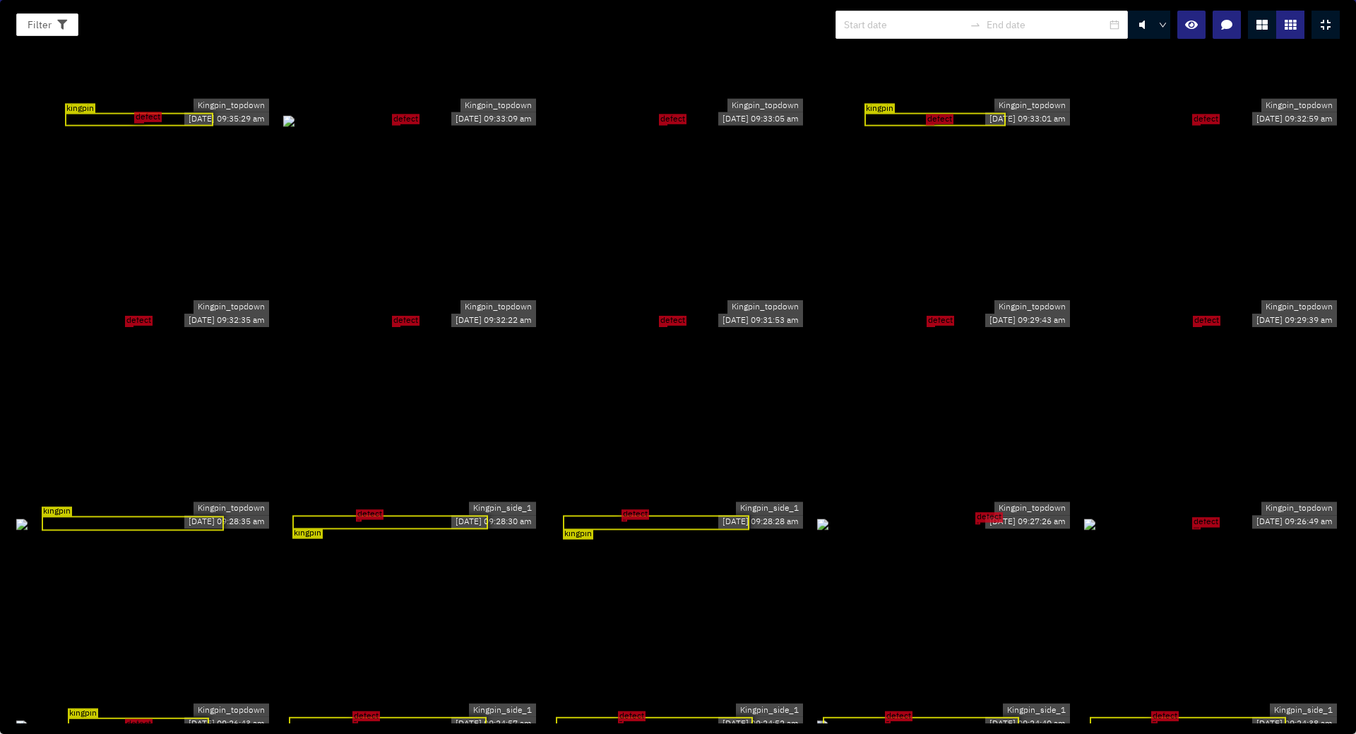
scroll to position [5891, 0]
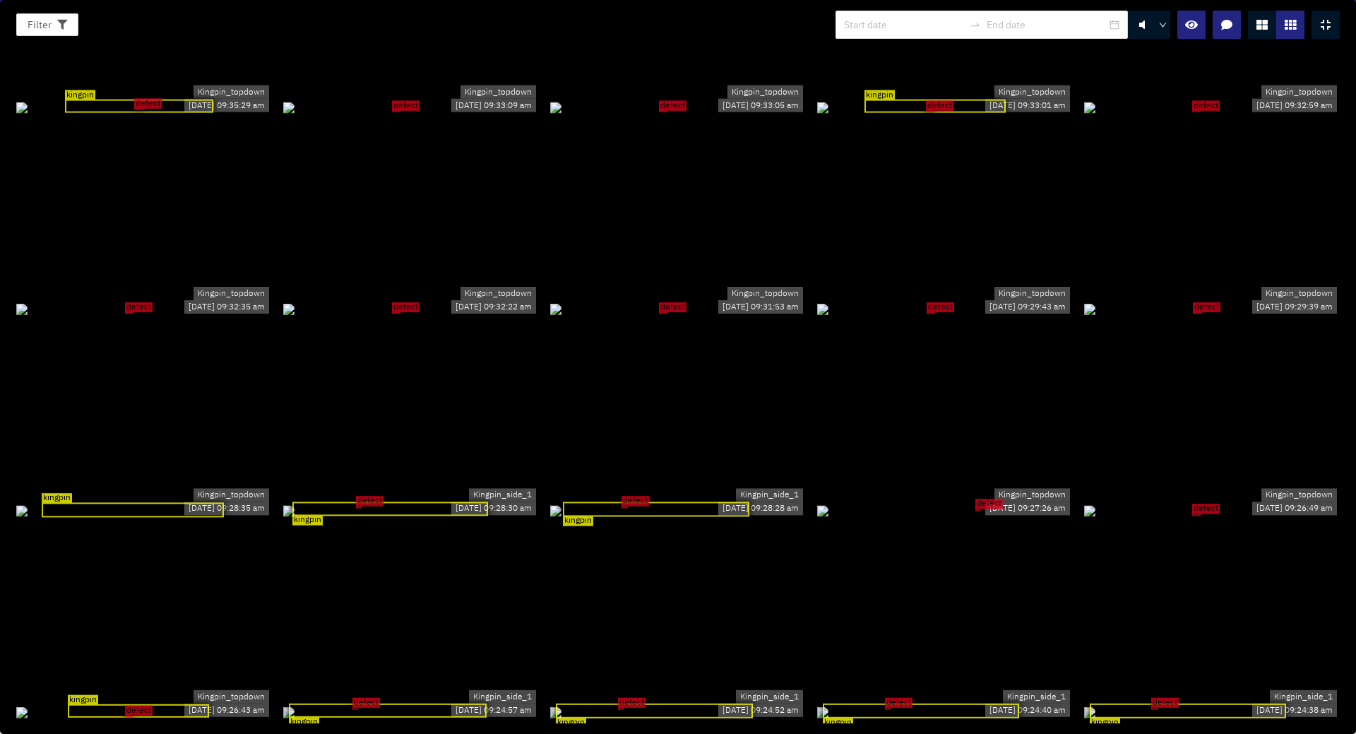
click at [706, 502] on div "kingpin" at bounding box center [656, 509] width 186 height 15
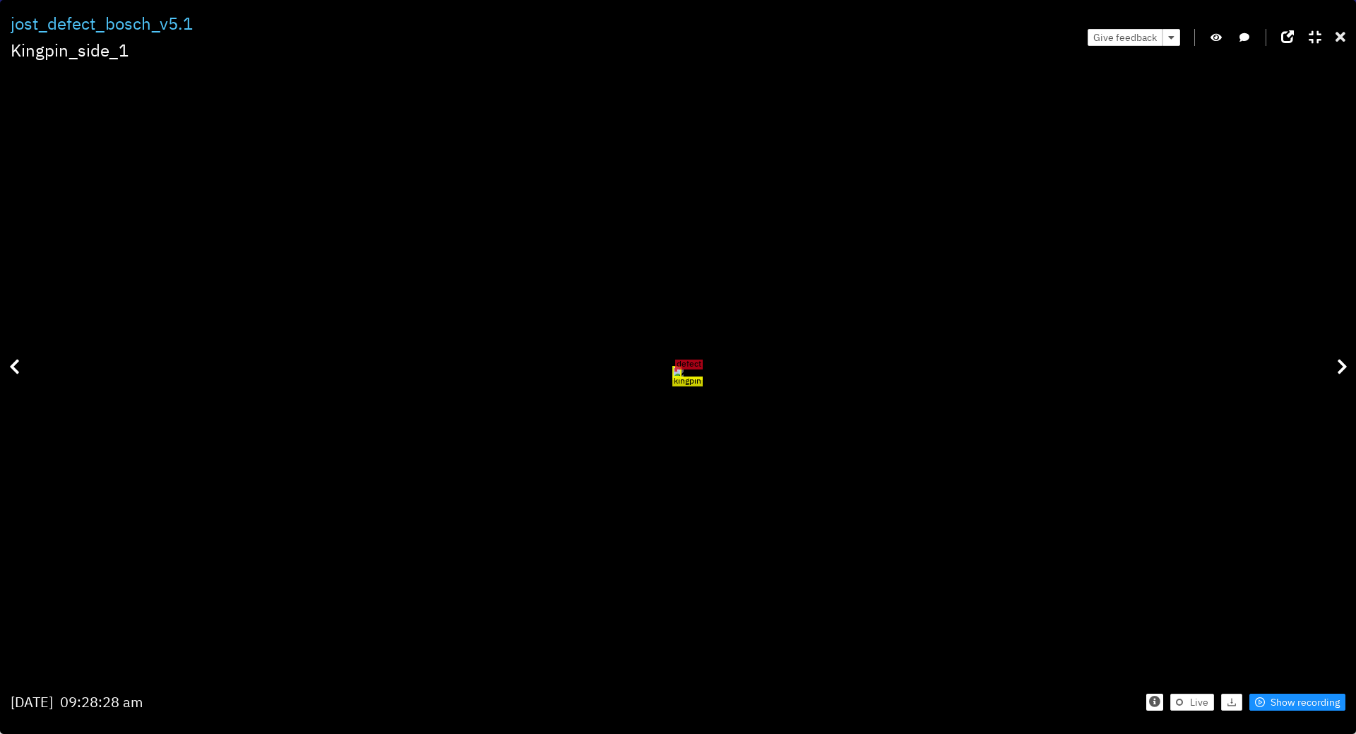
click at [1338, 35] on icon at bounding box center [1341, 37] width 10 height 14
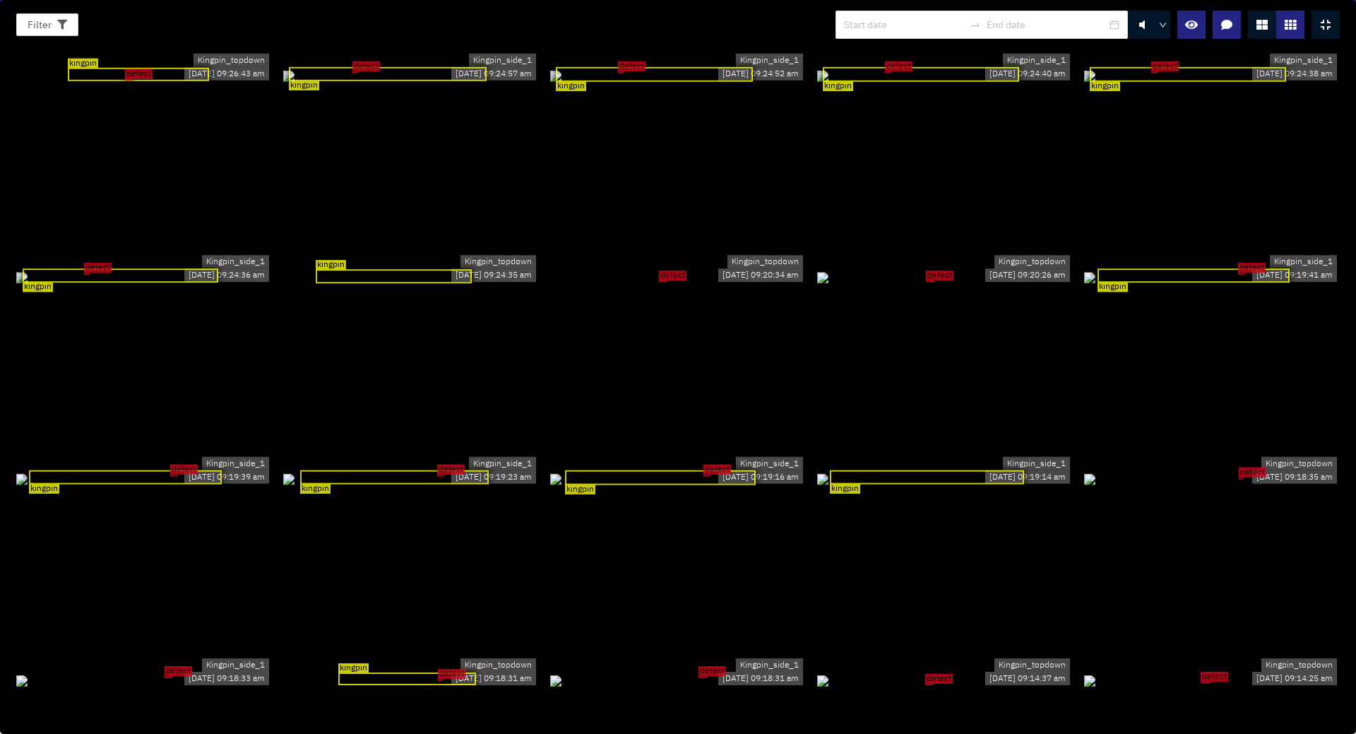
scroll to position [6528, 0]
click at [603, 469] on div "kingpin" at bounding box center [660, 476] width 191 height 15
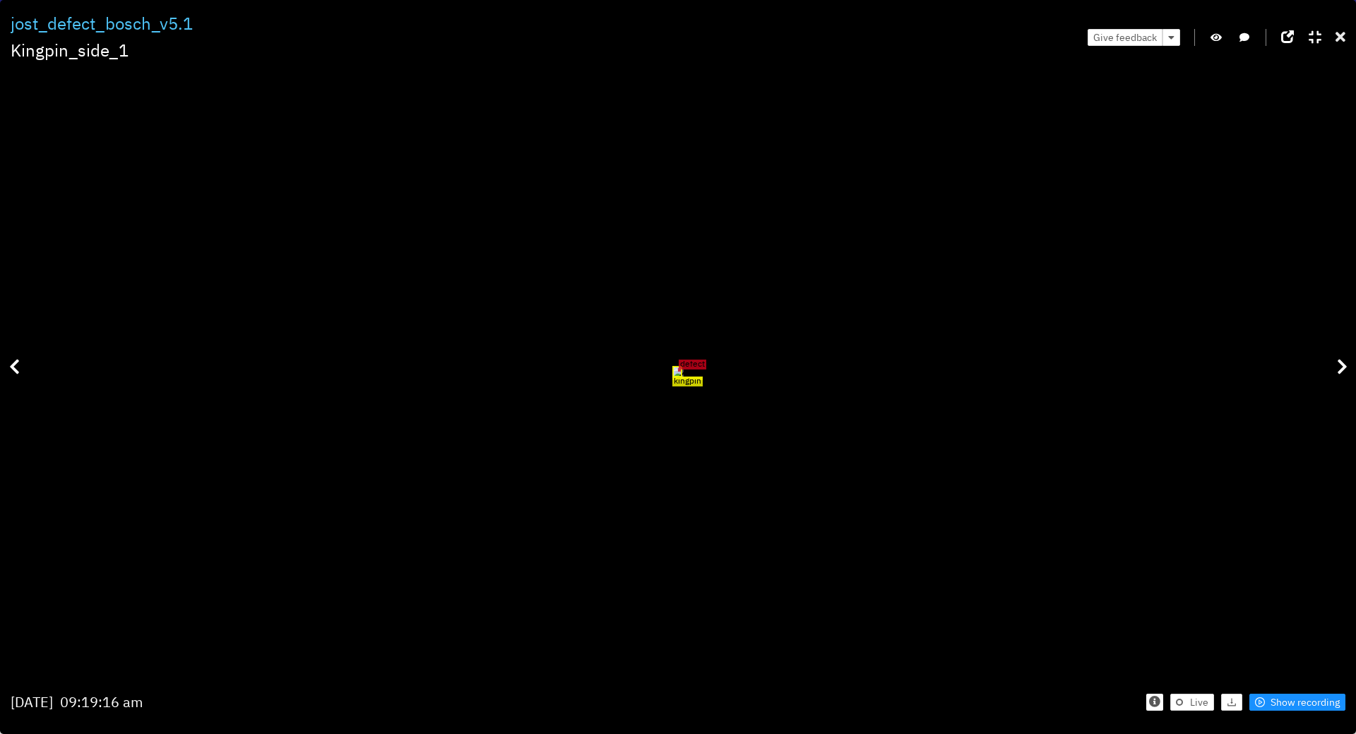
click at [1341, 36] on icon at bounding box center [1341, 37] width 10 height 14
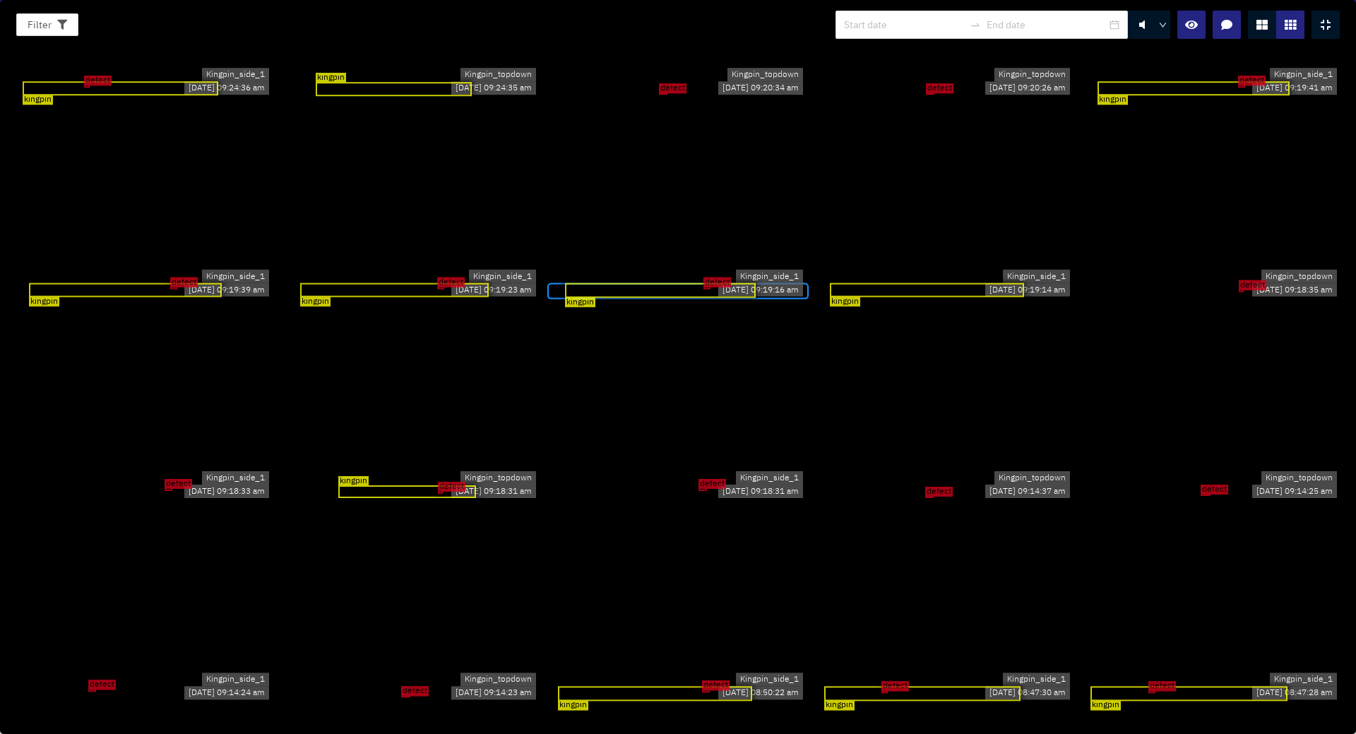
scroll to position [6715, 0]
click at [710, 296] on div "kingpin" at bounding box center [660, 289] width 191 height 15
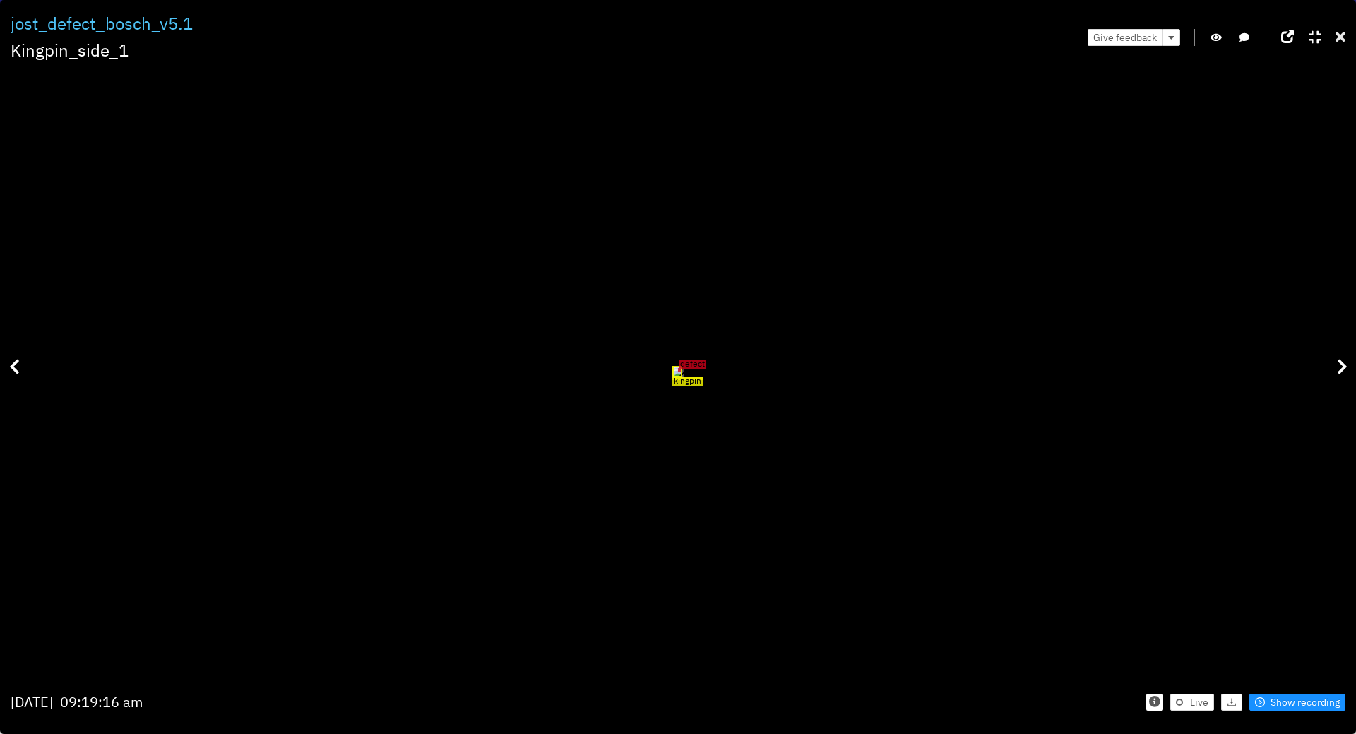
click at [1341, 37] on icon at bounding box center [1341, 37] width 10 height 14
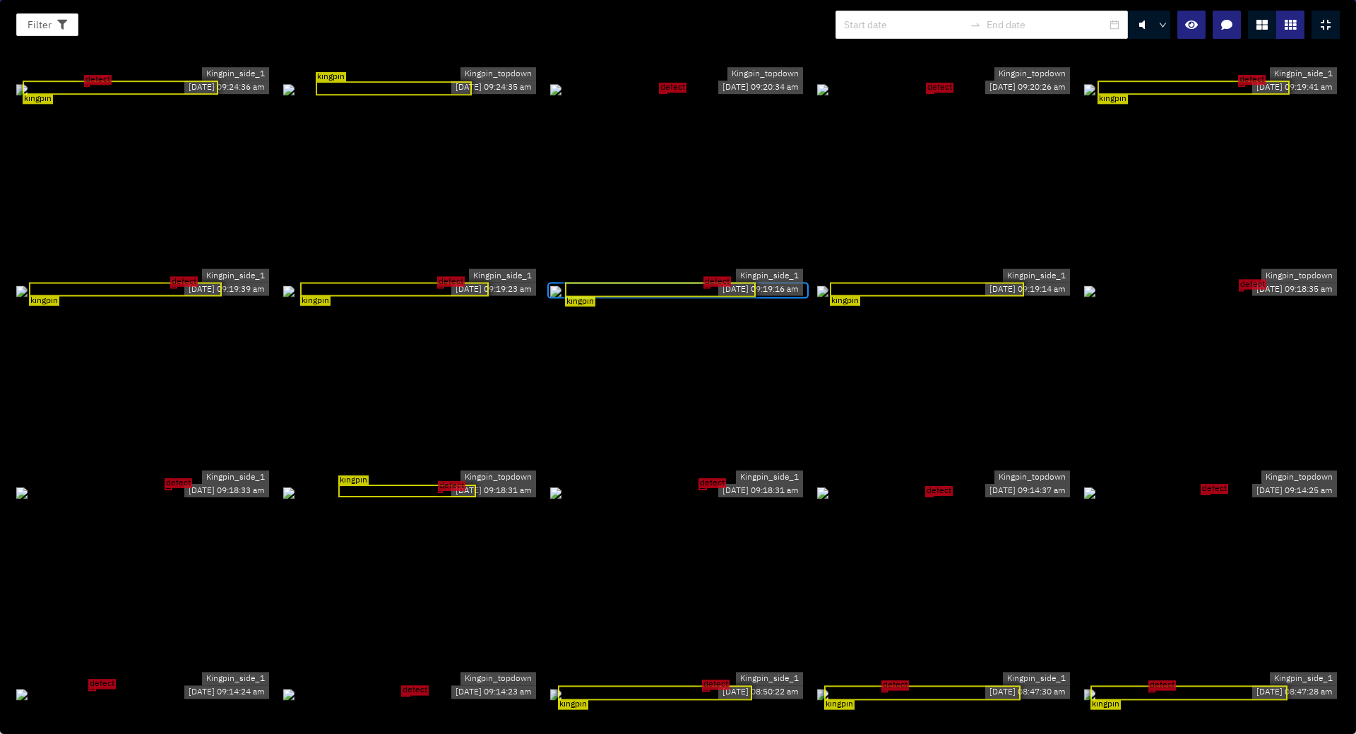
scroll to position [6564, 0]
